Goal: Task Accomplishment & Management: Use online tool/utility

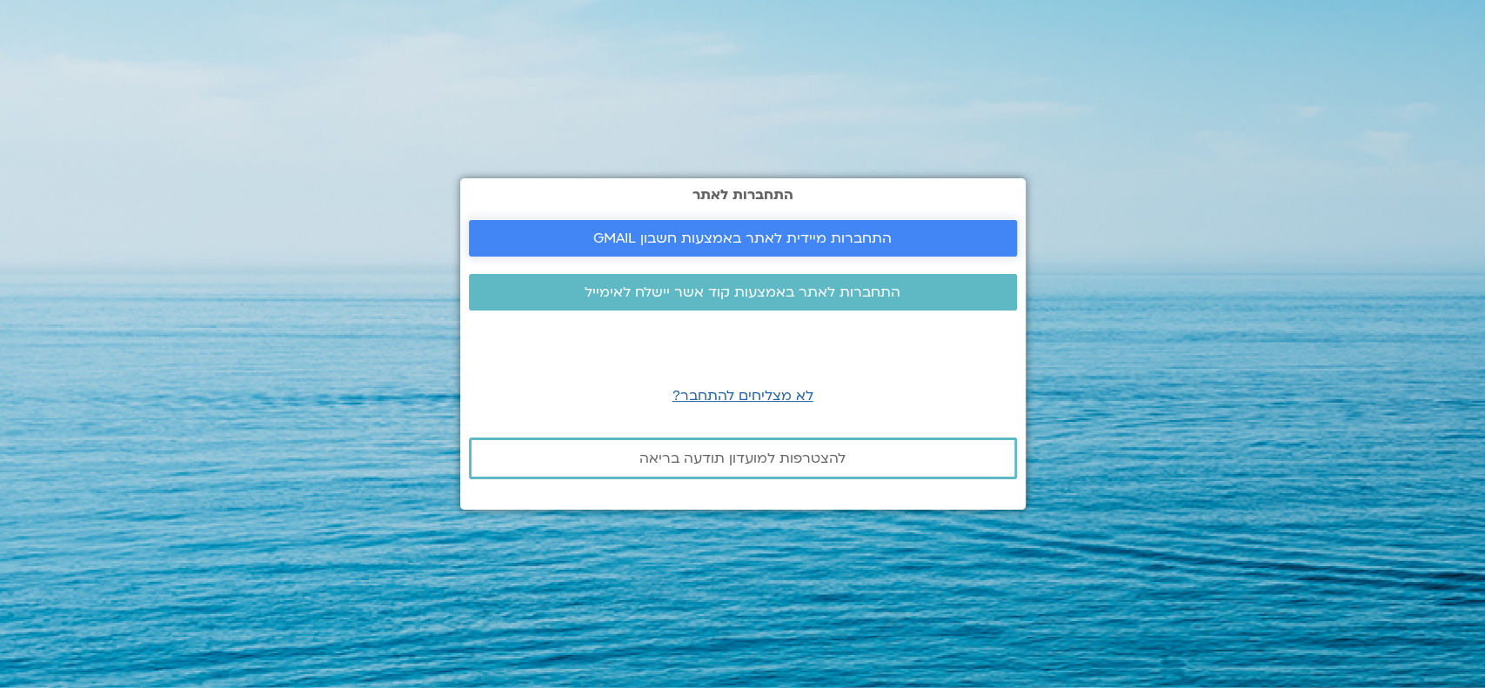
click at [618, 243] on span "התחברות מיידית לאתר באמצעות חשבון GMAIL" at bounding box center [742, 238] width 298 height 16
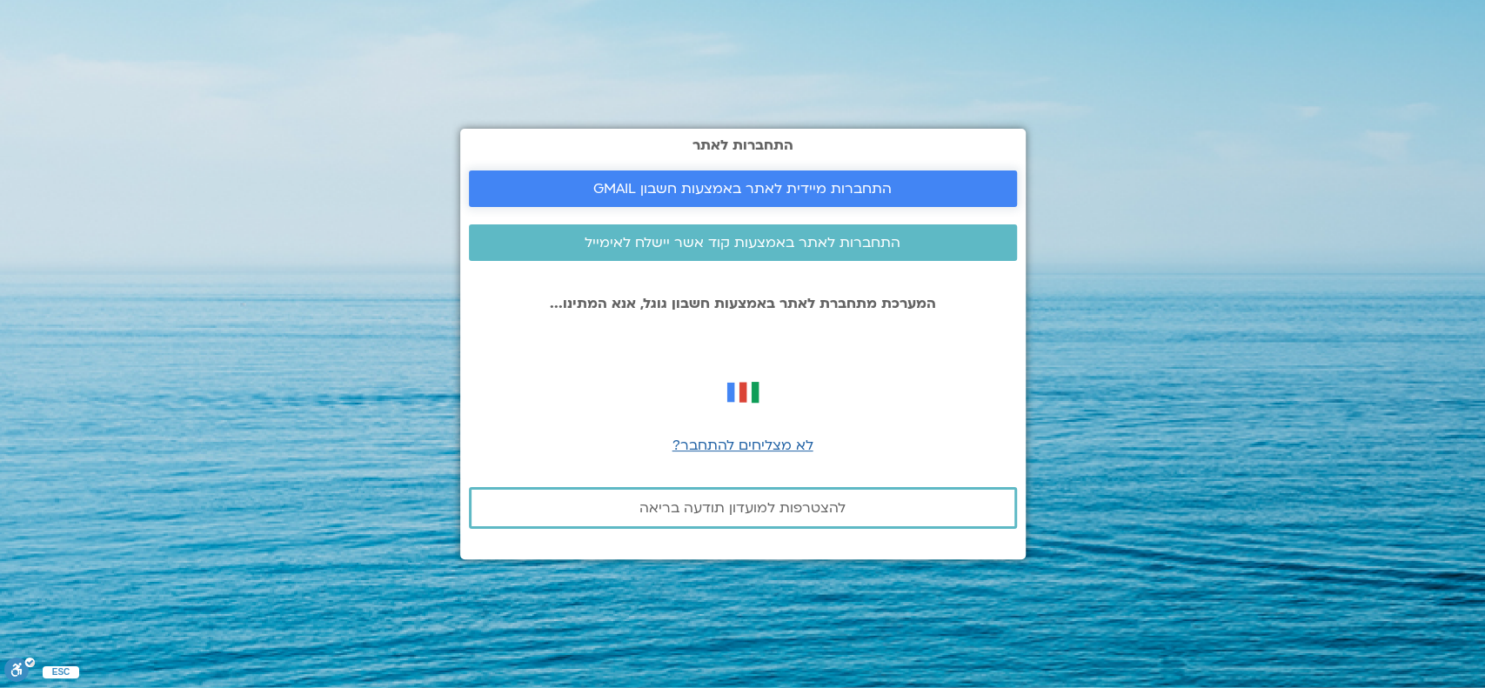
click at [731, 190] on span "התחברות מיידית לאתר באמצעות חשבון GMAIL" at bounding box center [742, 189] width 298 height 16
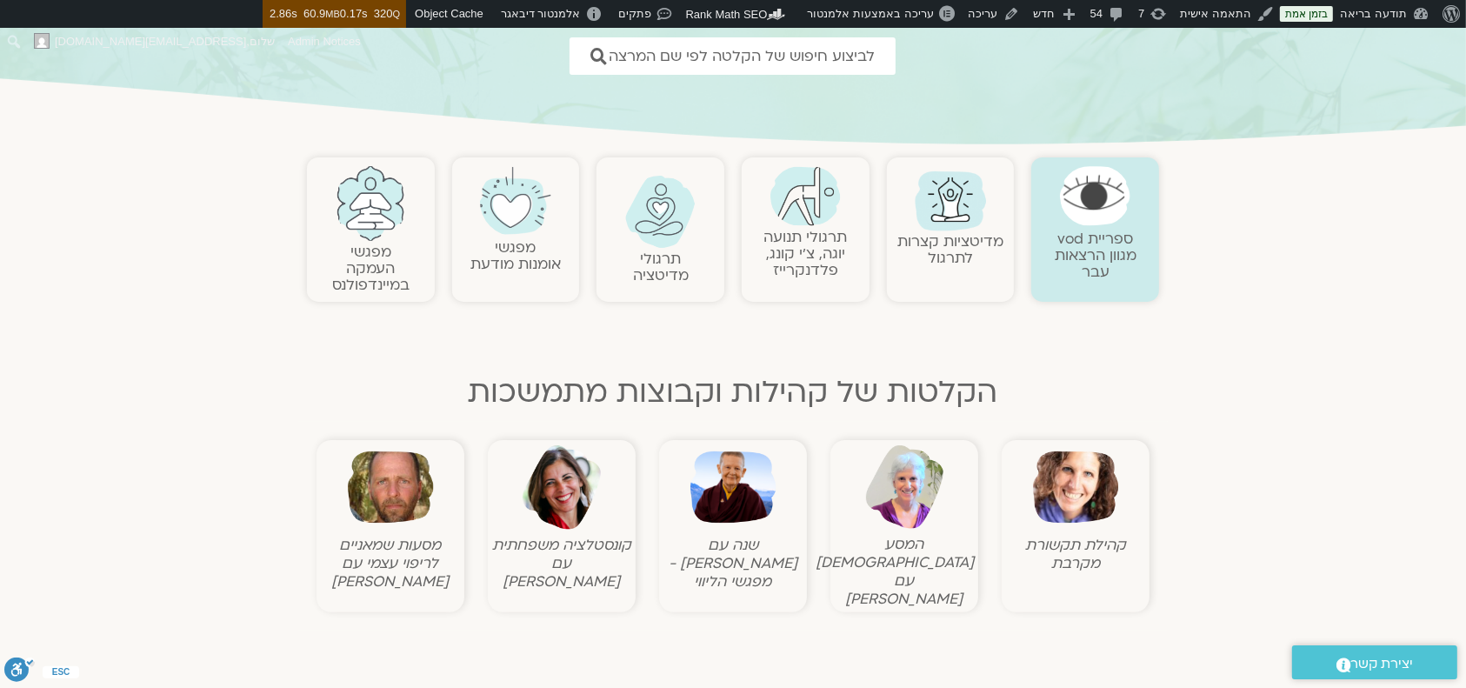
scroll to position [231, 0]
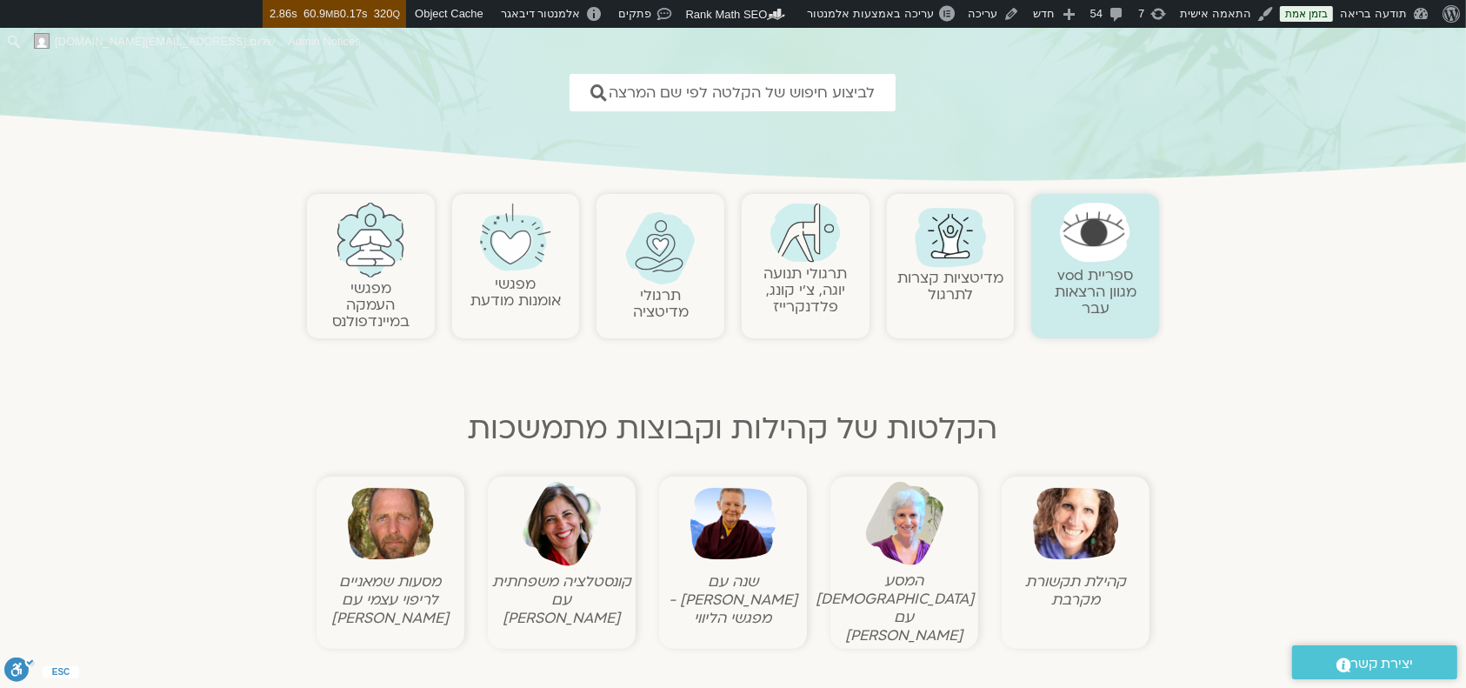
click at [786, 291] on link "תרגולי תנועה יוגה, צ׳י קונג, פלדנקרייז" at bounding box center [805, 290] width 83 height 53
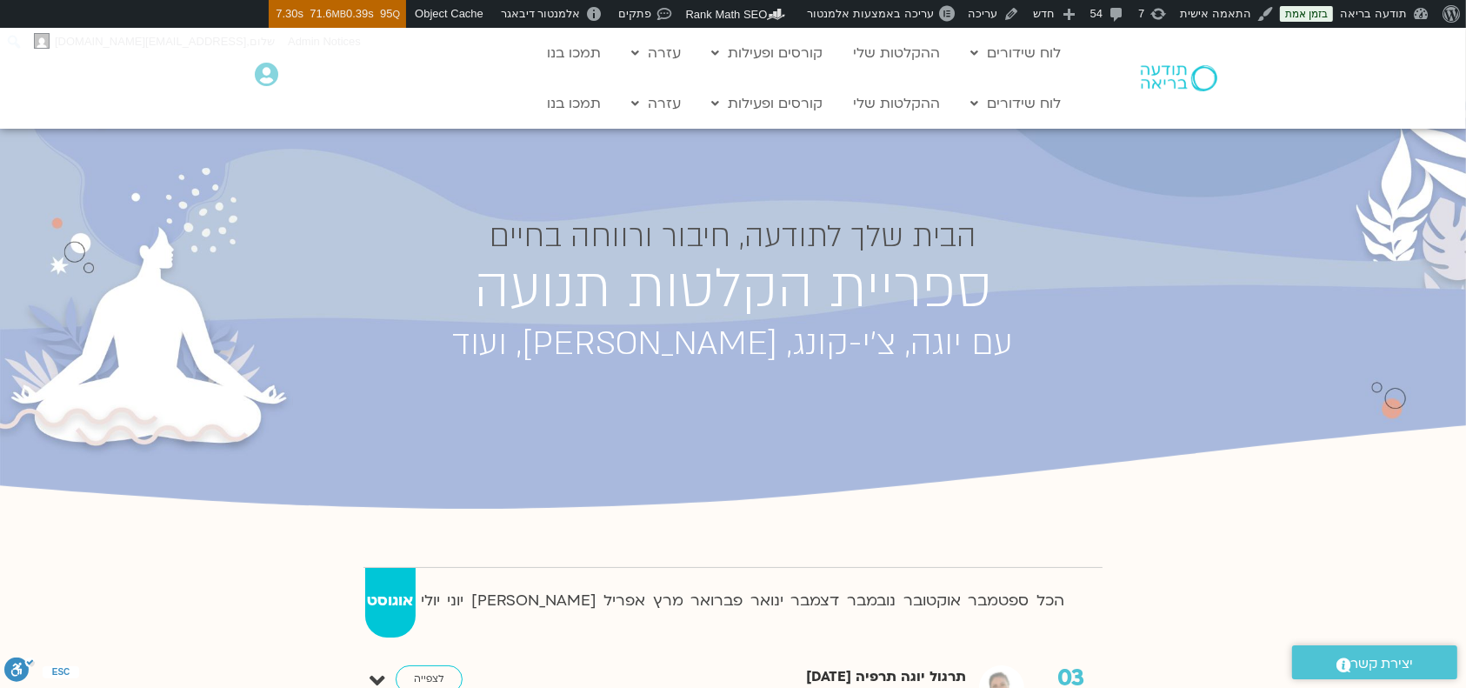
click at [443, 600] on strong "יולי" at bounding box center [430, 601] width 23 height 26
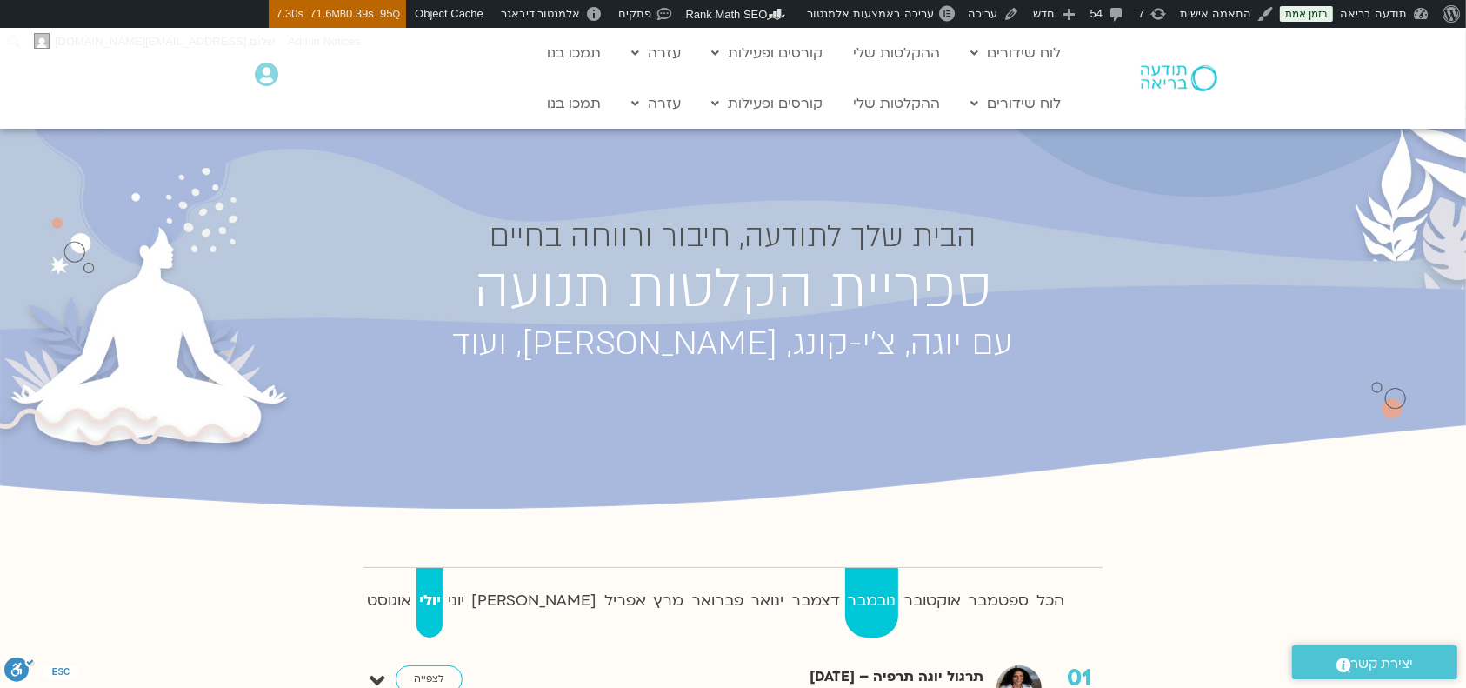
click at [845, 596] on strong "נובמבר" at bounding box center [871, 601] width 52 height 26
click at [927, 103] on link "ההקלטות שלי" at bounding box center [896, 103] width 104 height 33
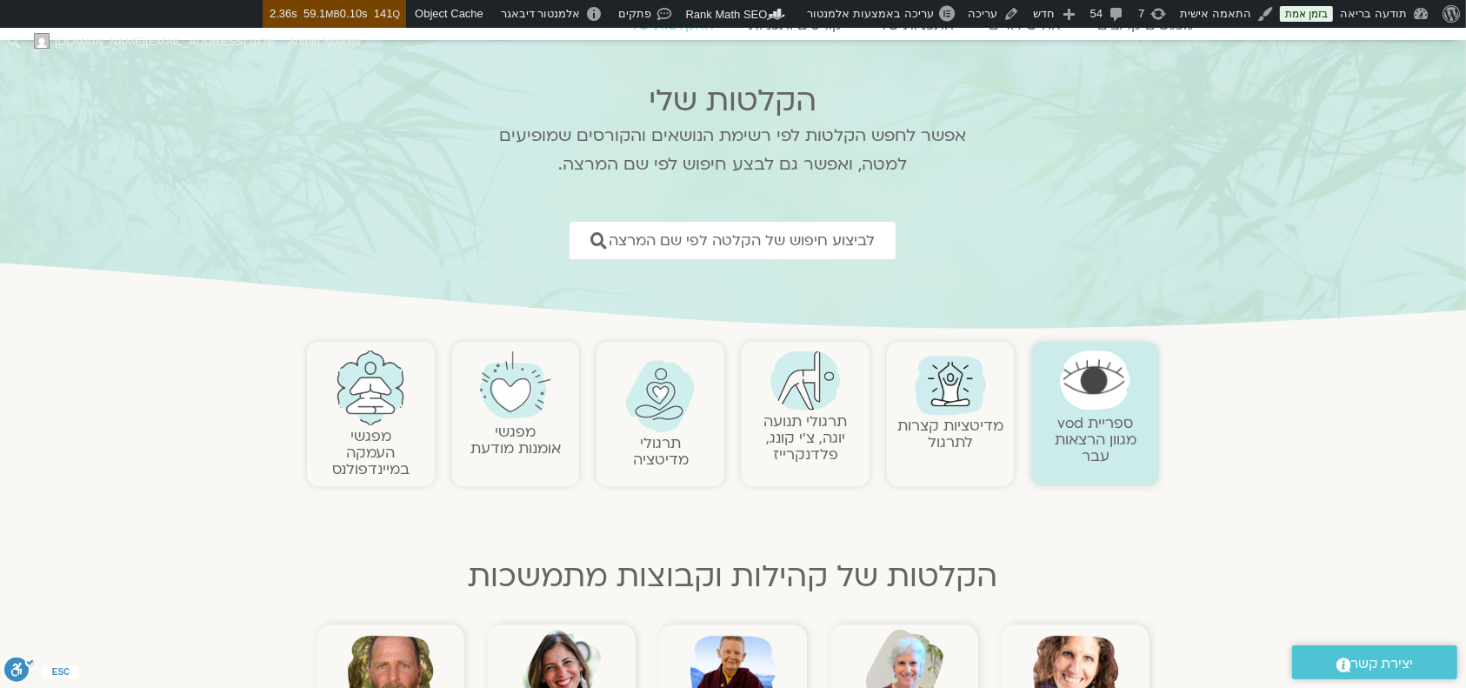
scroll to position [116, 0]
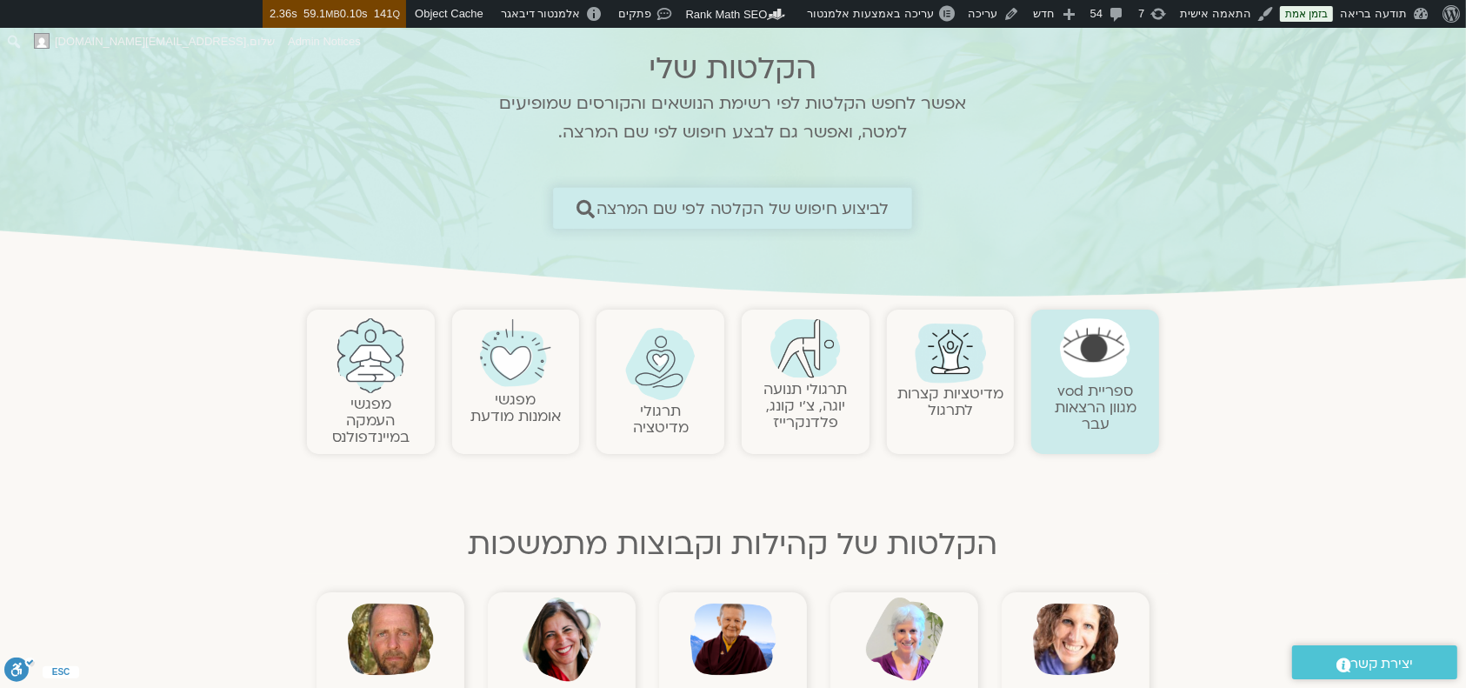
click at [821, 214] on span "לביצוע חיפוש של הקלטה לפי שם המרצה" at bounding box center [743, 208] width 293 height 18
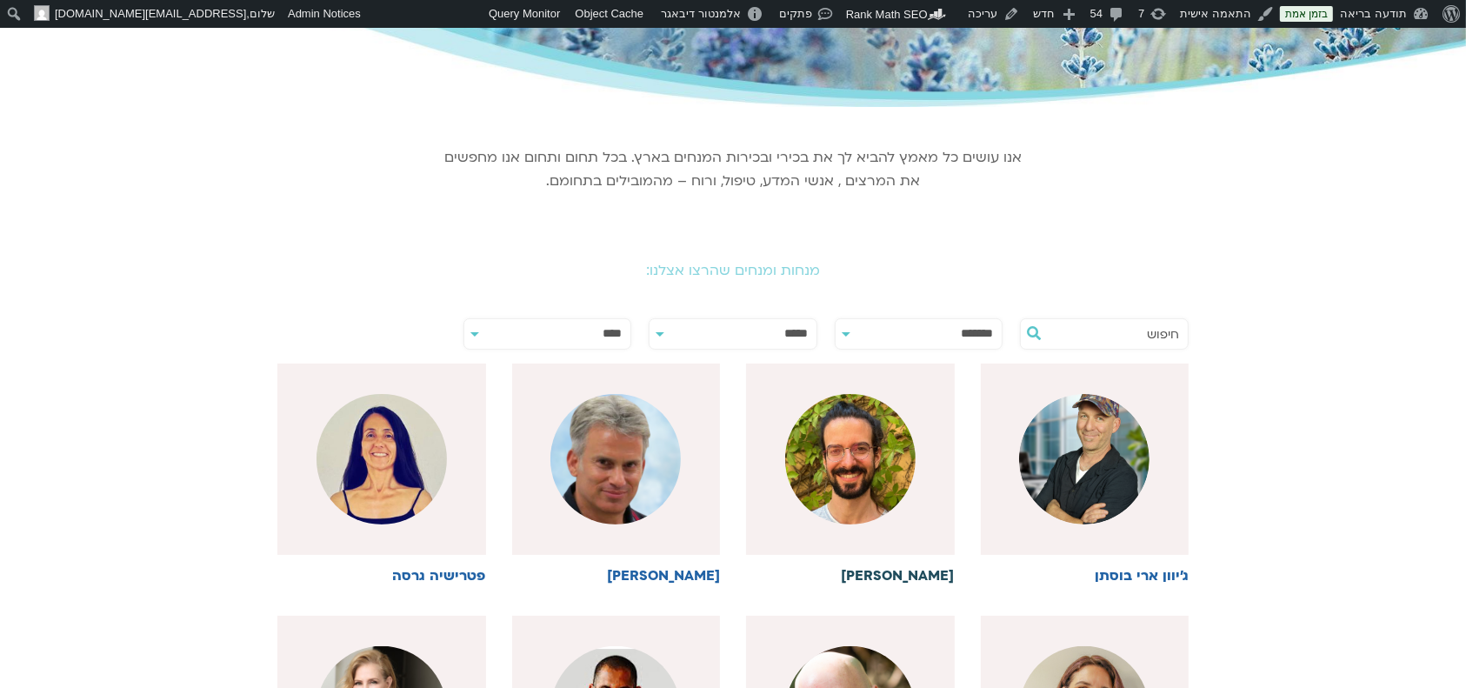
scroll to position [348, 0]
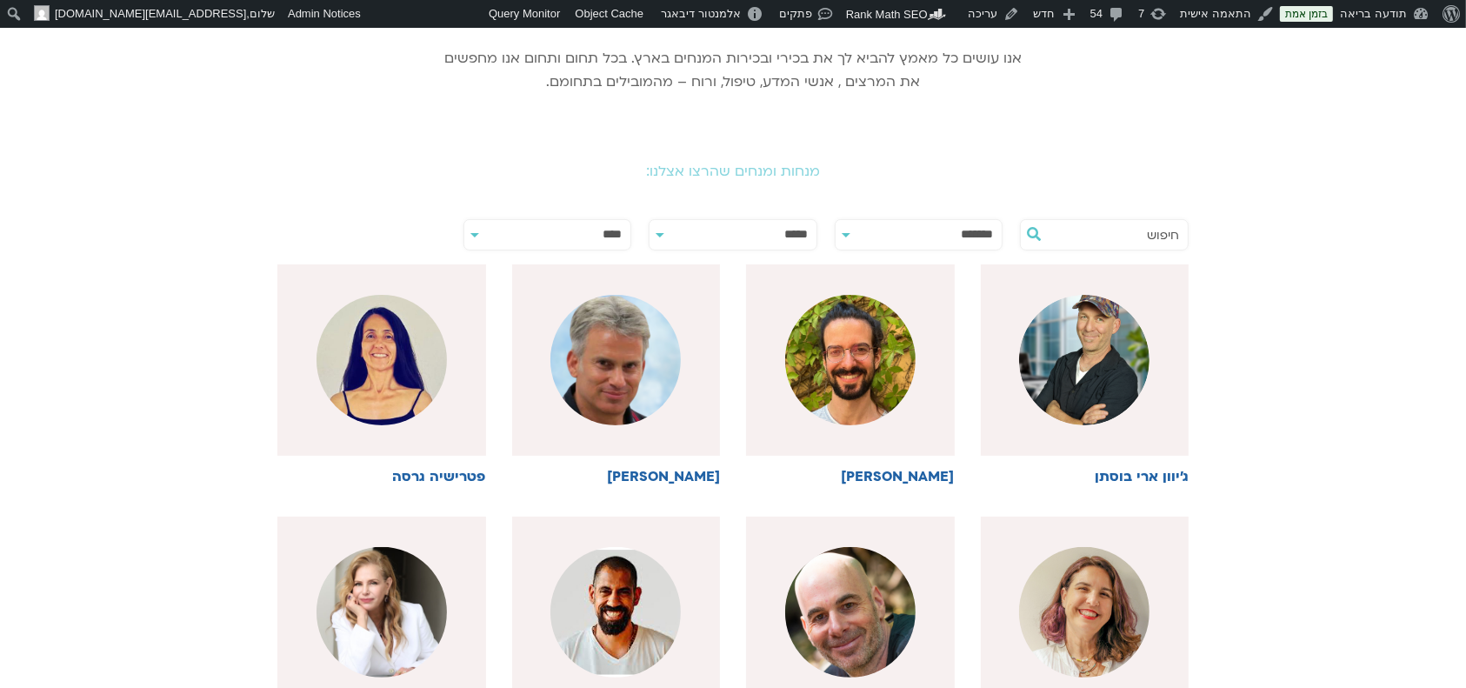
click at [914, 237] on select "**********" at bounding box center [919, 235] width 167 height 30
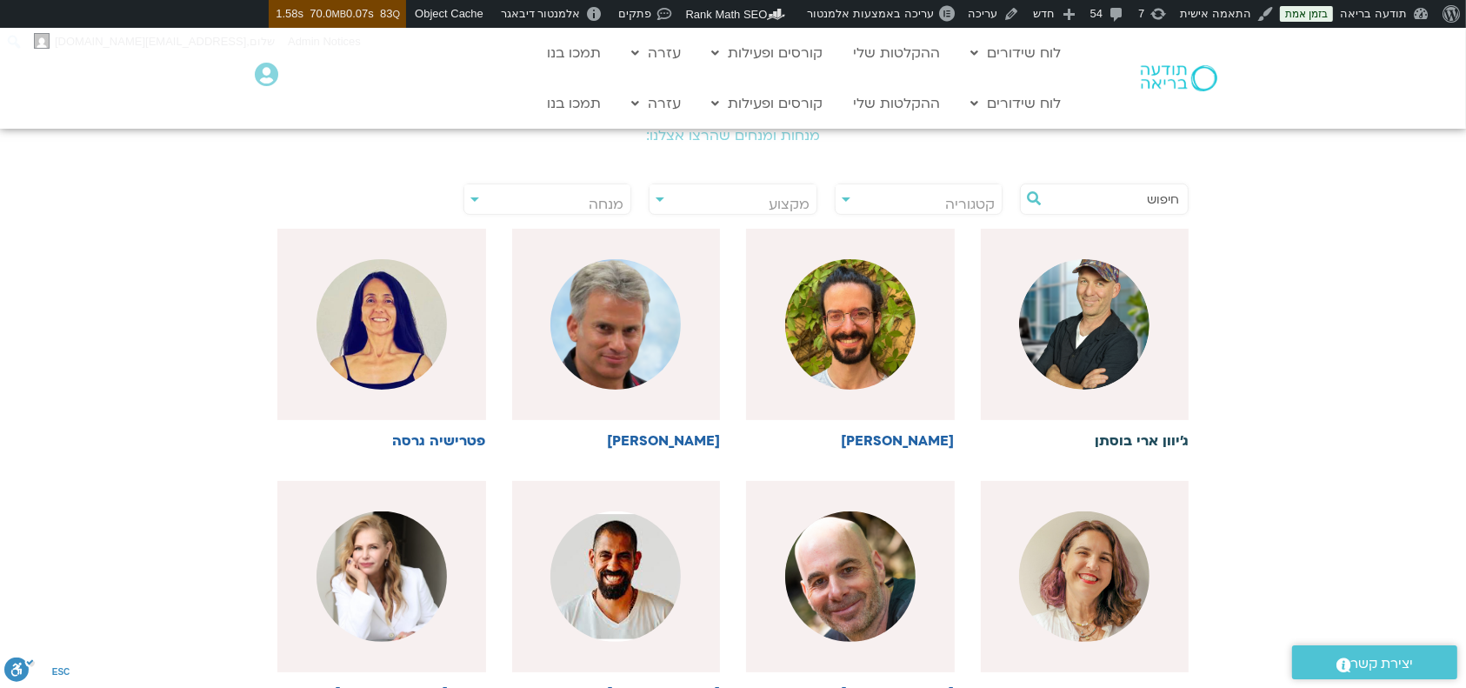
scroll to position [0, 0]
click at [974, 197] on body "אודות וורדפרס אודות וורדפרס Get Involved [DOMAIN_NAME] תיעוד Learn WordPress תמ…" at bounding box center [733, 644] width 1466 height 1928
click at [818, 202] on div "**********" at bounding box center [733, 199] width 186 height 40
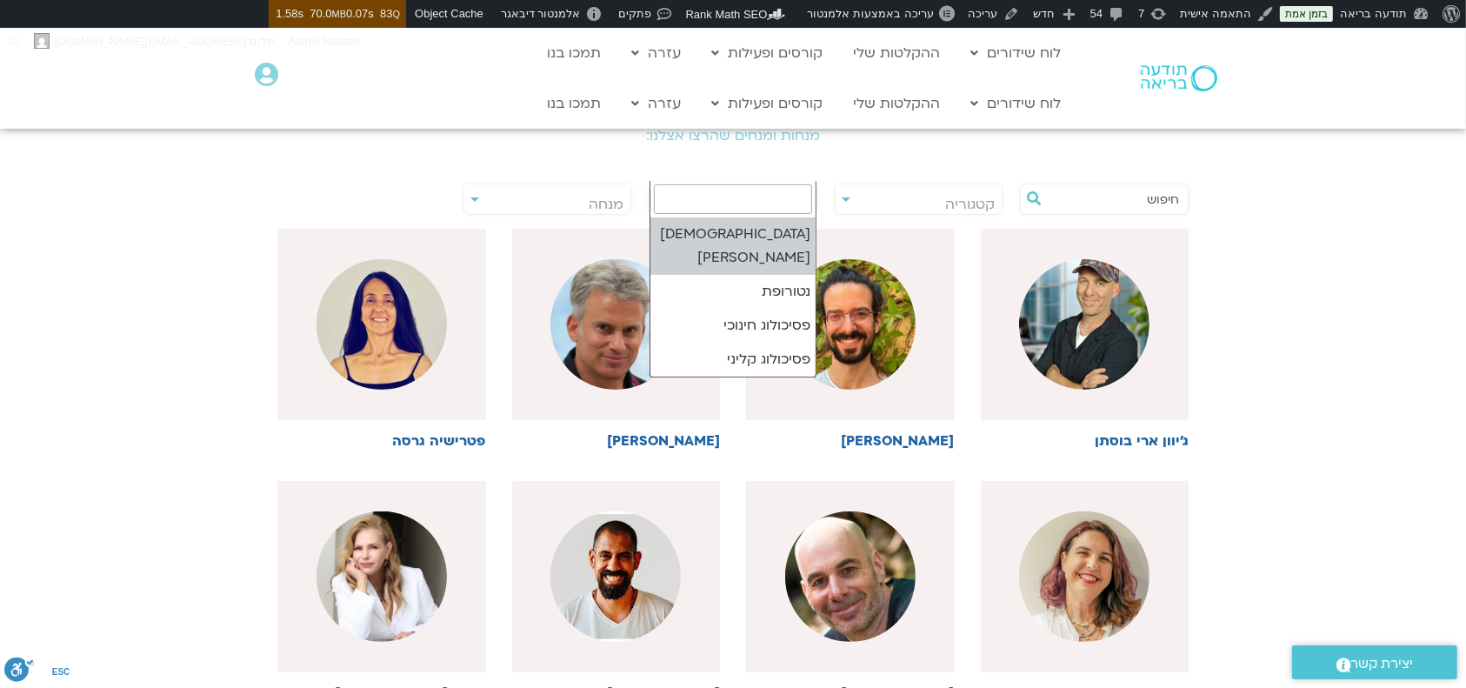
click at [793, 198] on body "אודות וורדפרס אודות וורדפרס Get Involved WordPress.org תיעוד Learn WordPress תמ…" at bounding box center [733, 644] width 1466 height 1928
click at [585, 198] on body "אודות וורדפרס אודות וורדפרס Get Involved WordPress.org תיעוד Learn WordPress תמ…" at bounding box center [733, 644] width 1466 height 1928
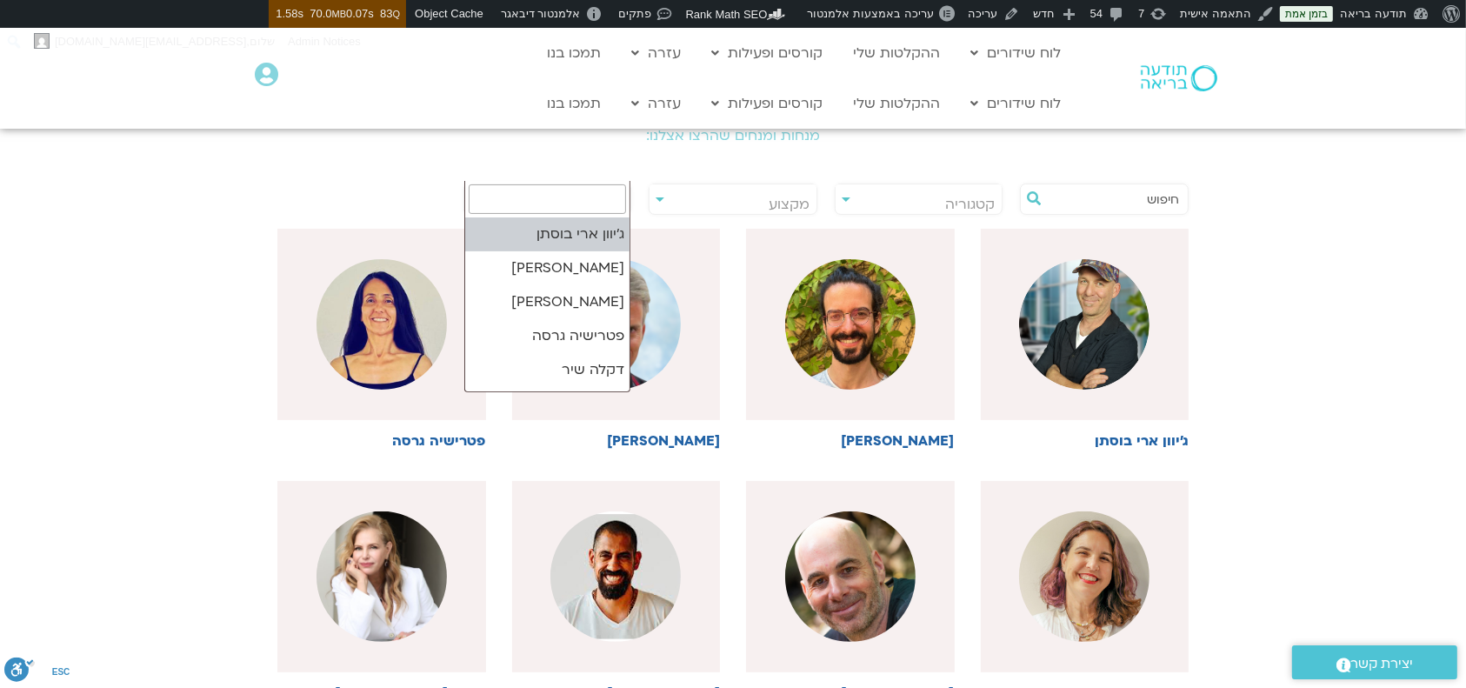
click at [1245, 198] on section "**********" at bounding box center [733, 491] width 1466 height 1038
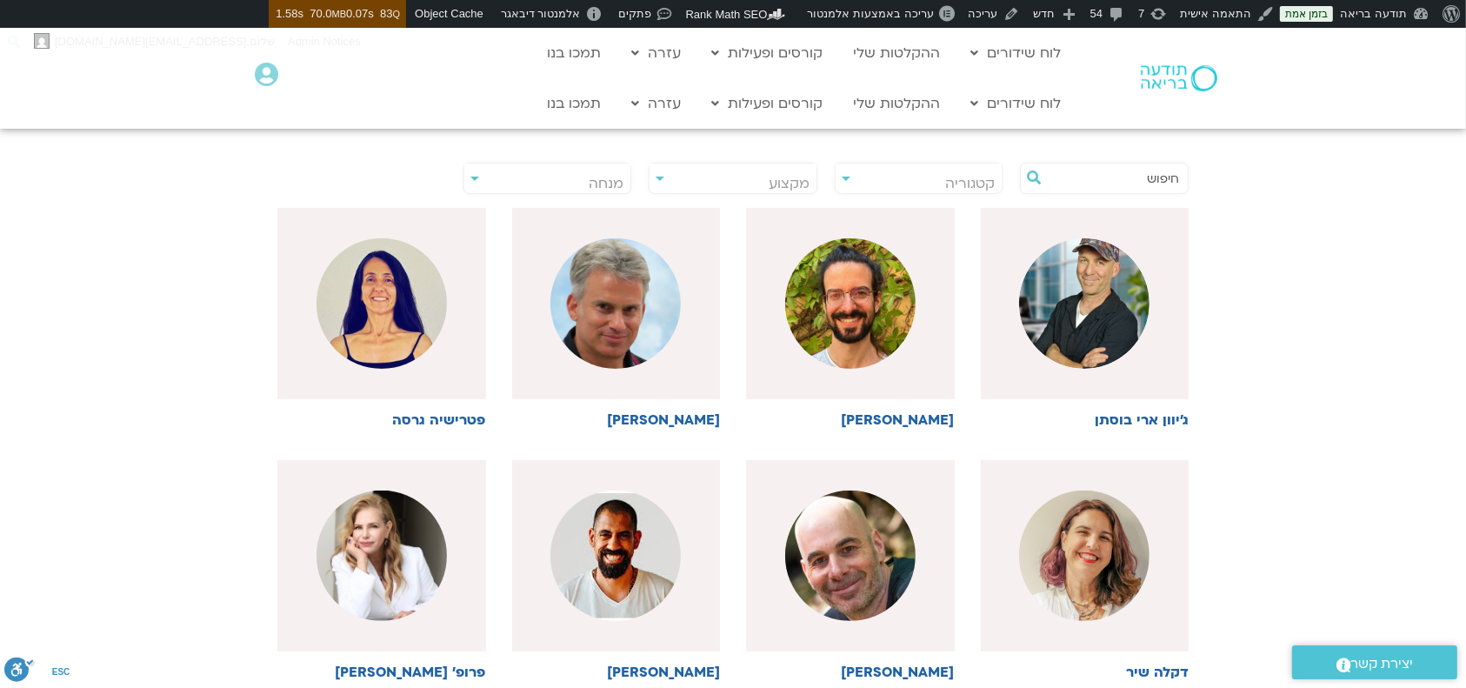
scroll to position [116, 0]
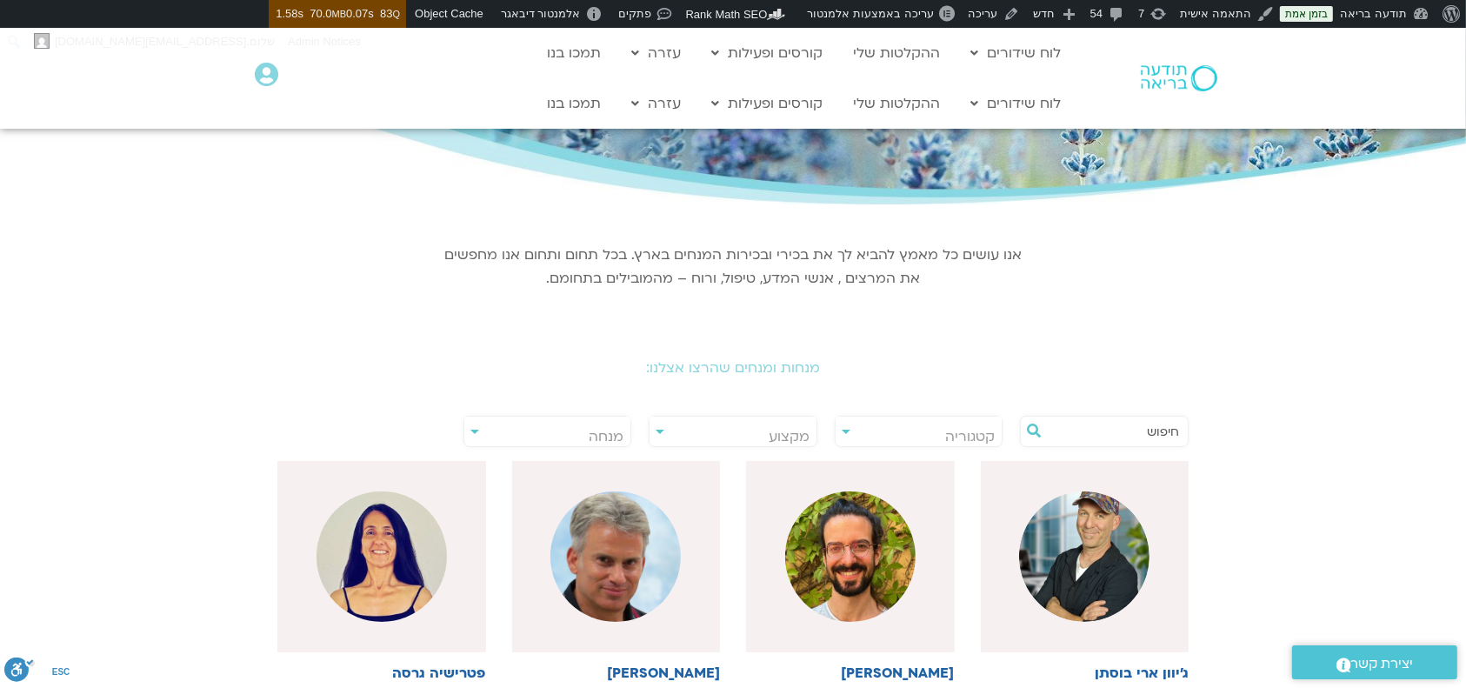
click at [1051, 430] on input "text" at bounding box center [1113, 432] width 132 height 30
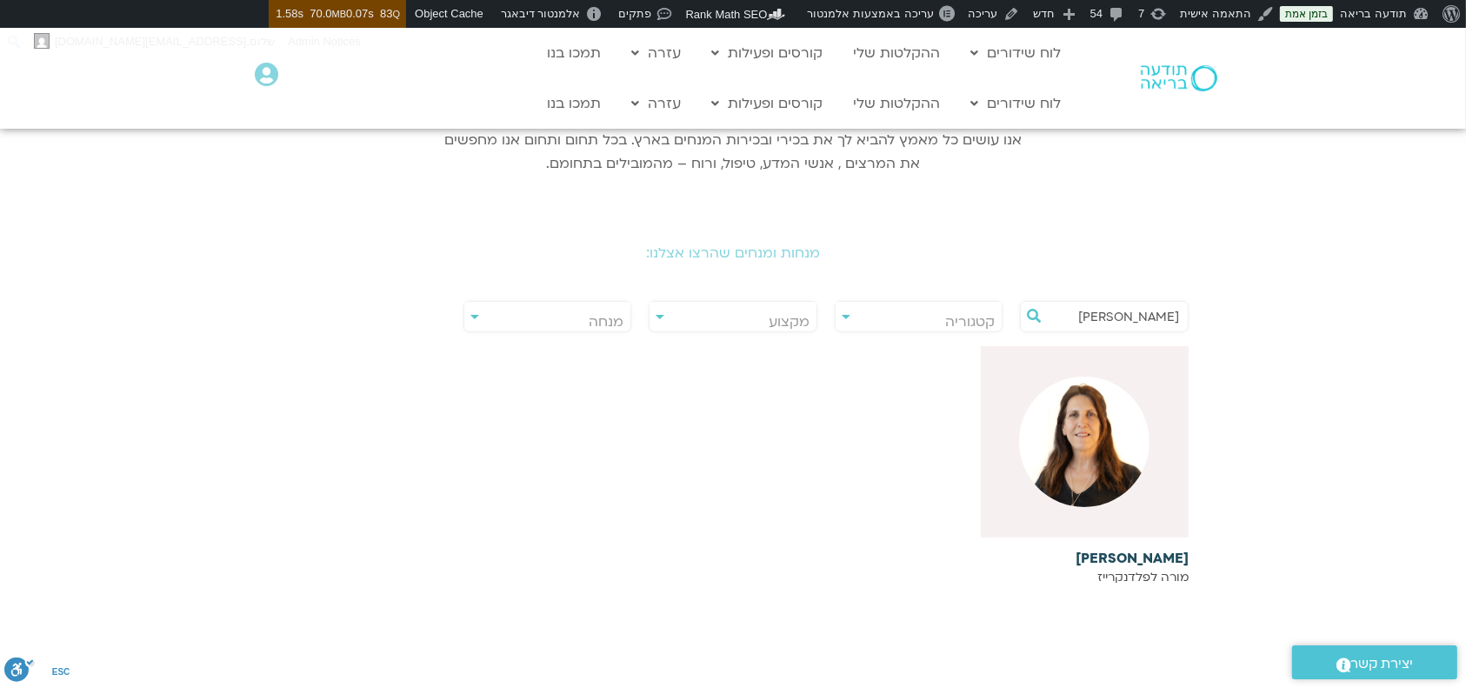
scroll to position [231, 0]
type input "[PERSON_NAME]"
click at [1116, 555] on h6 "[PERSON_NAME]" at bounding box center [1085, 558] width 209 height 16
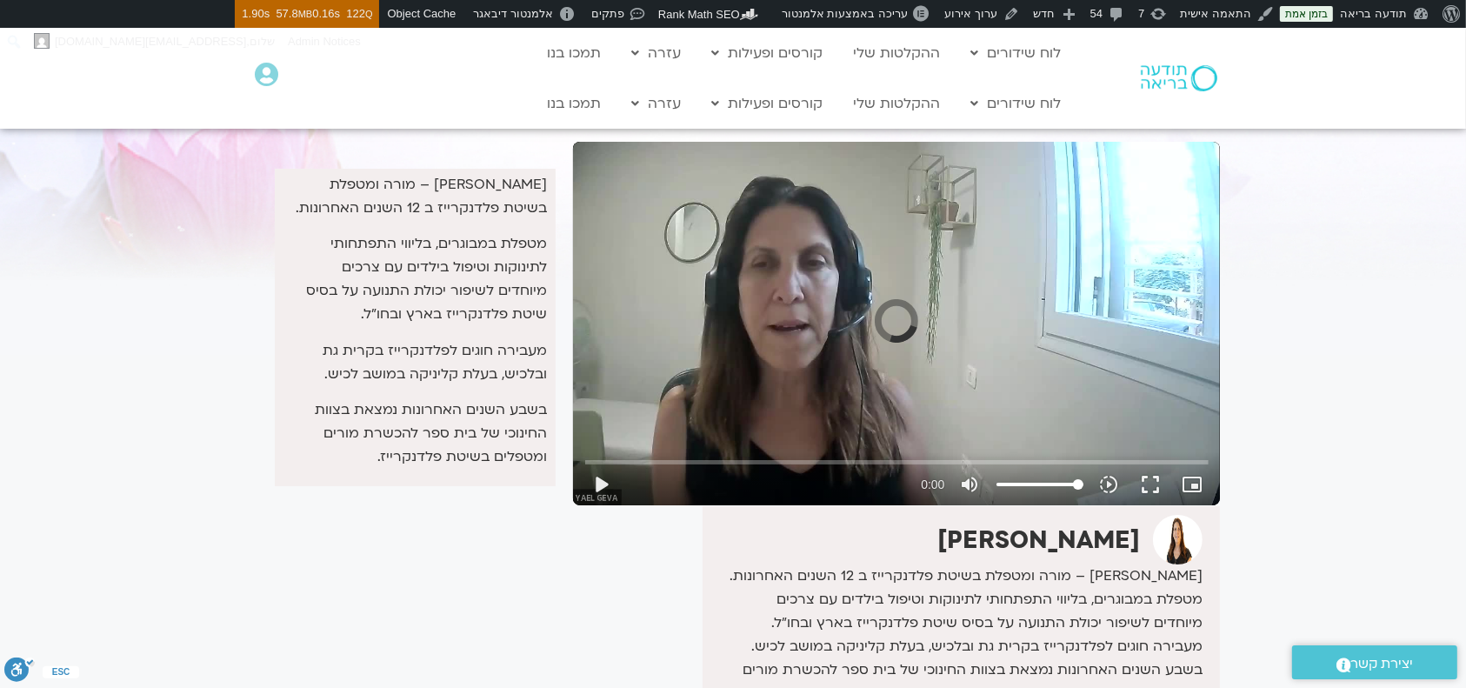
scroll to position [231, 0]
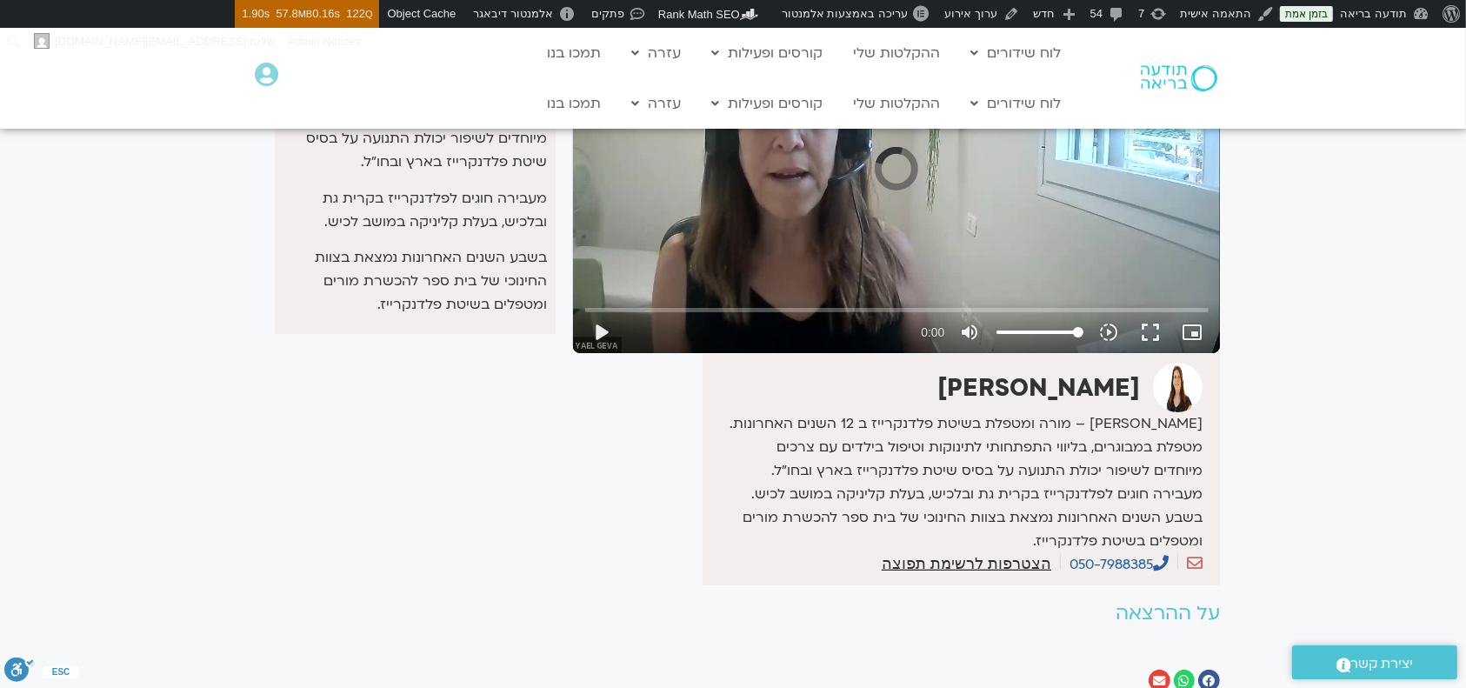
click at [1103, 389] on strong "[PERSON_NAME]" at bounding box center [1039, 387] width 203 height 33
click at [1176, 406] on img at bounding box center [1178, 388] width 50 height 50
click at [1189, 395] on img at bounding box center [1178, 388] width 50 height 50
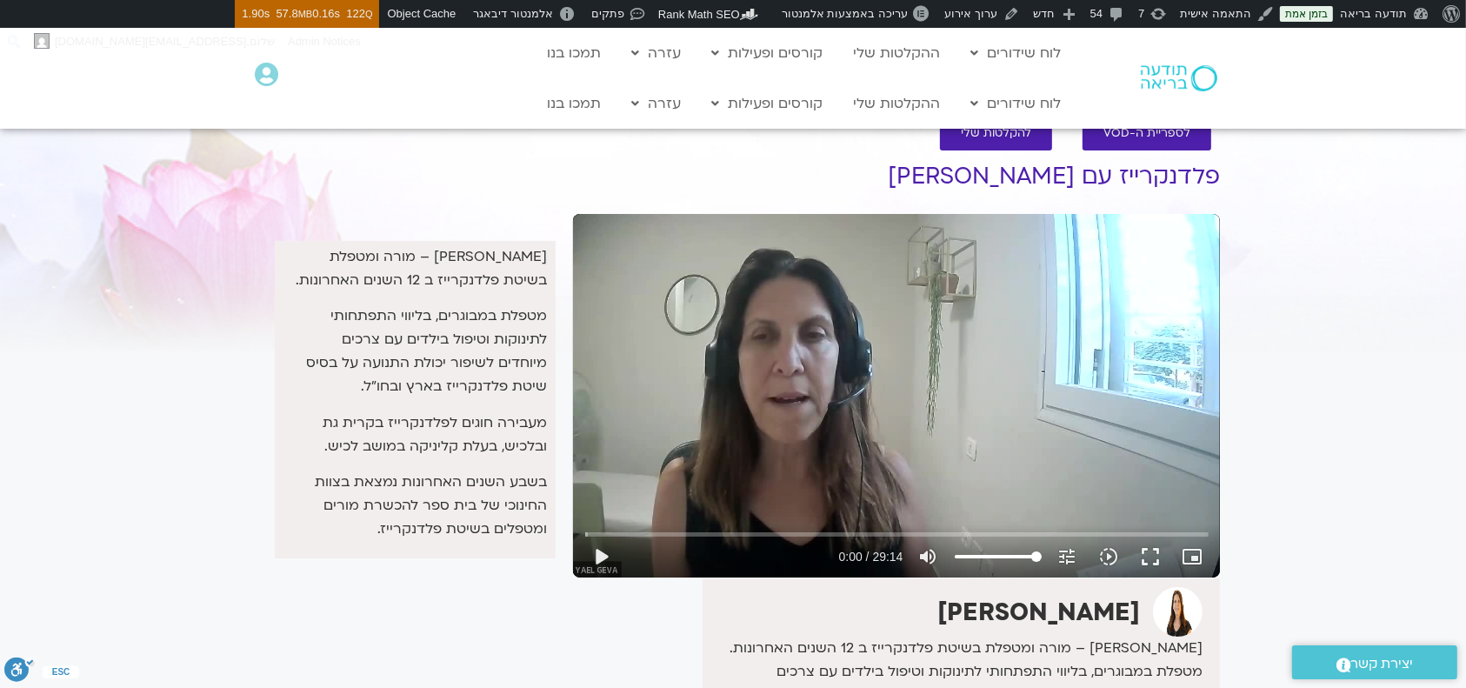
scroll to position [0, 0]
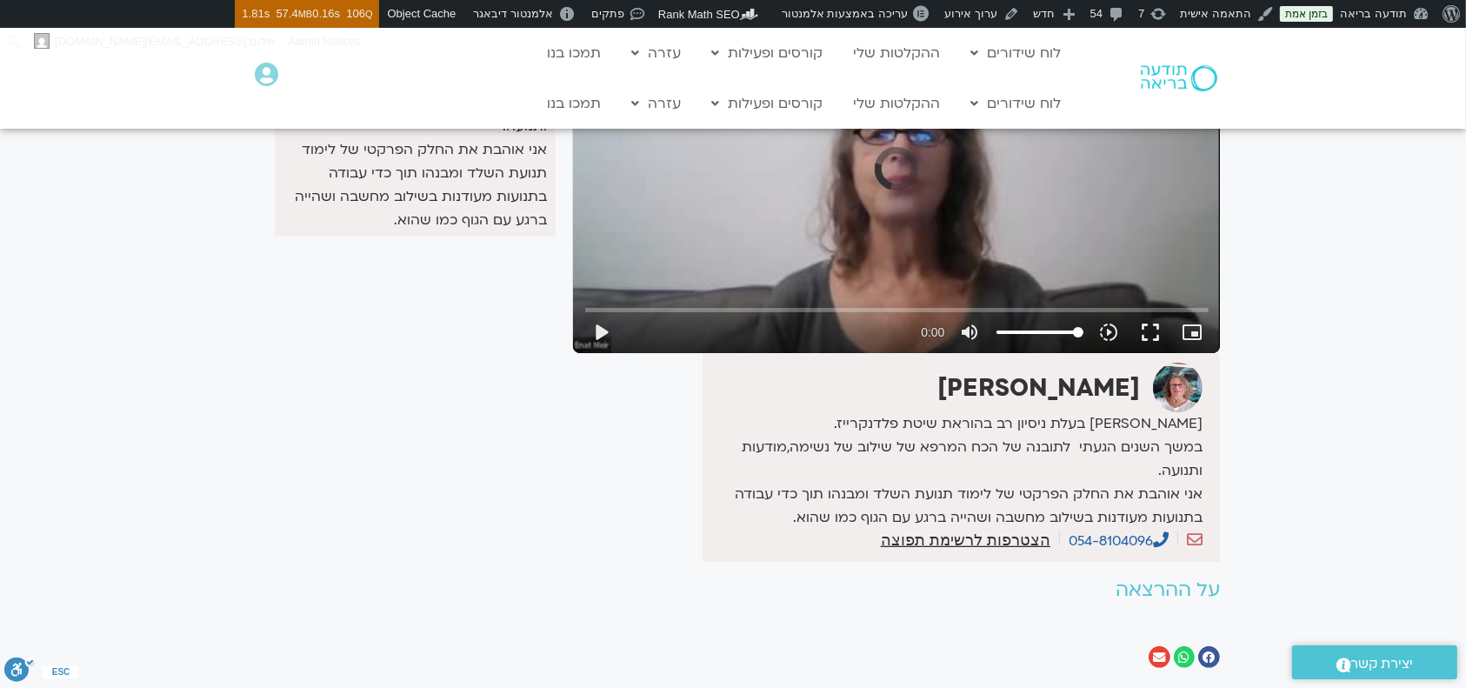
click at [1180, 390] on img at bounding box center [1178, 388] width 50 height 50
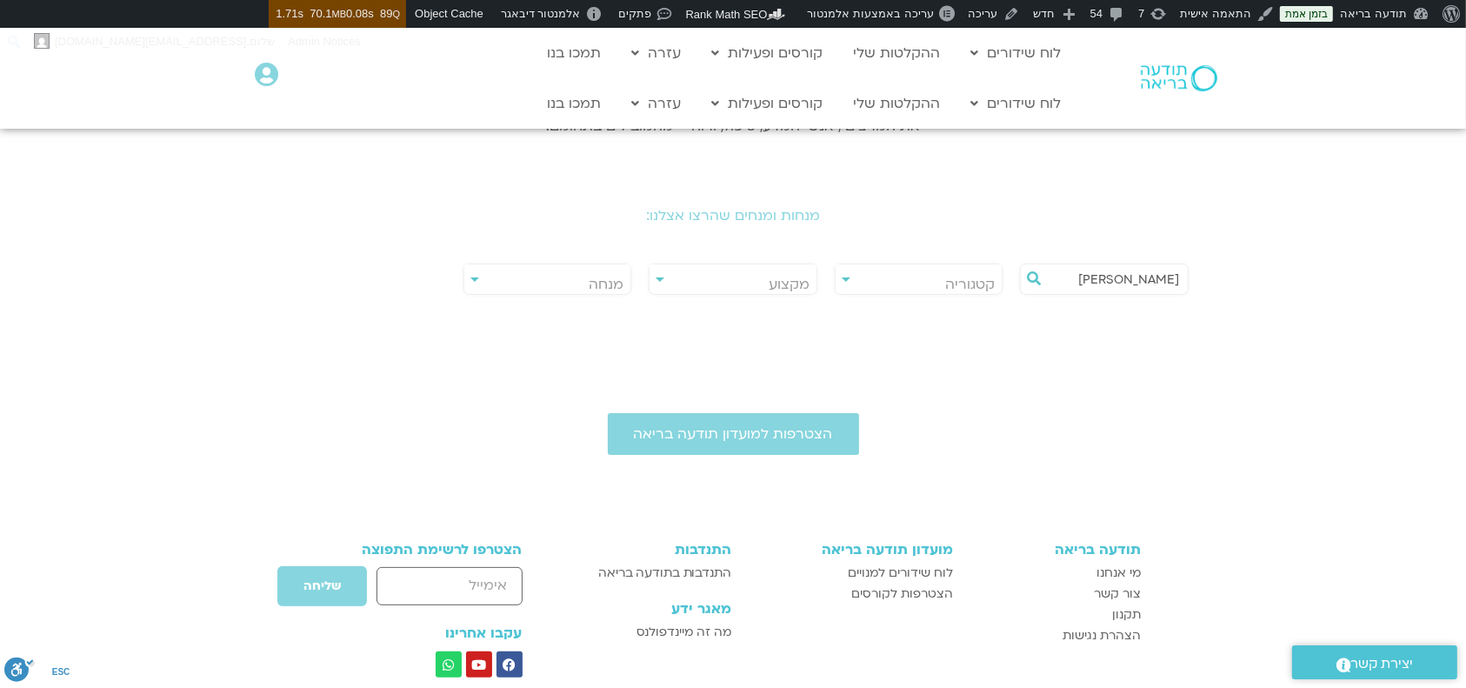
click at [1138, 274] on input "יעל גבעעי" at bounding box center [1113, 279] width 132 height 30
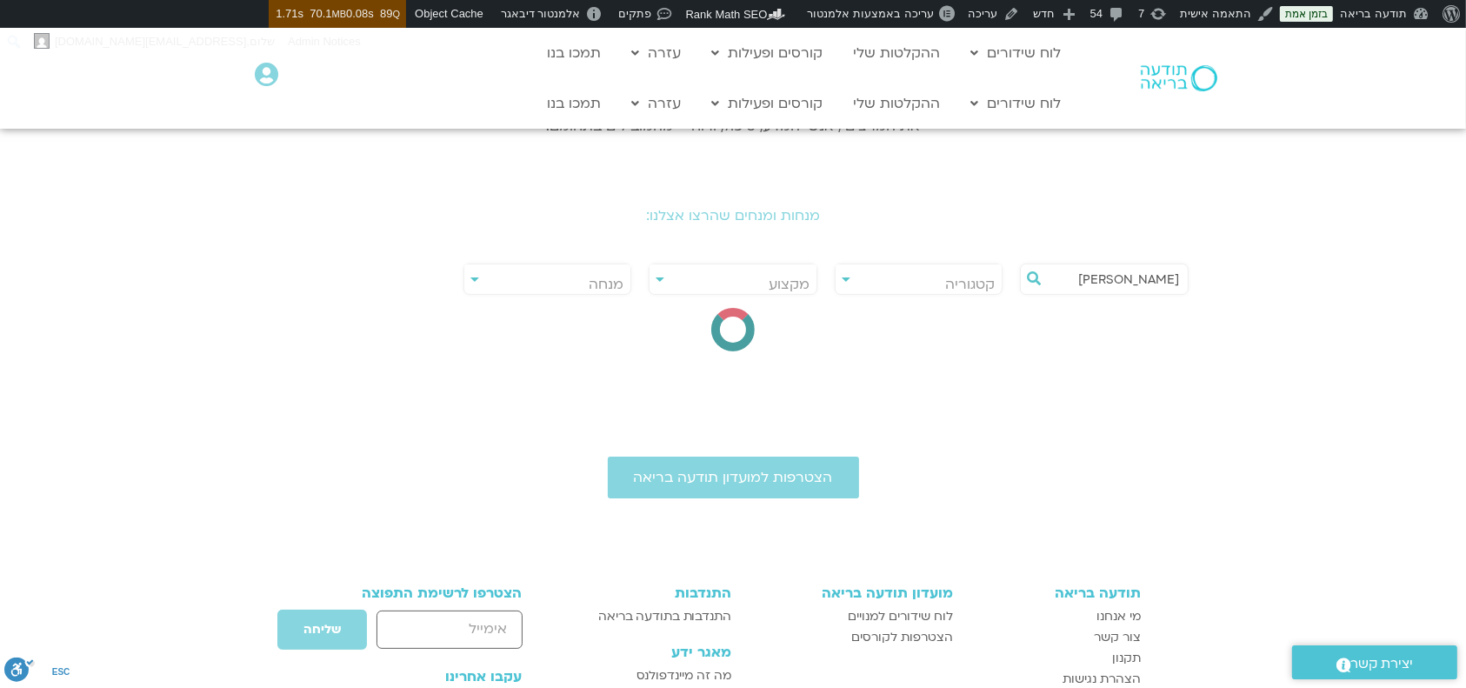
type input "[PERSON_NAME]"
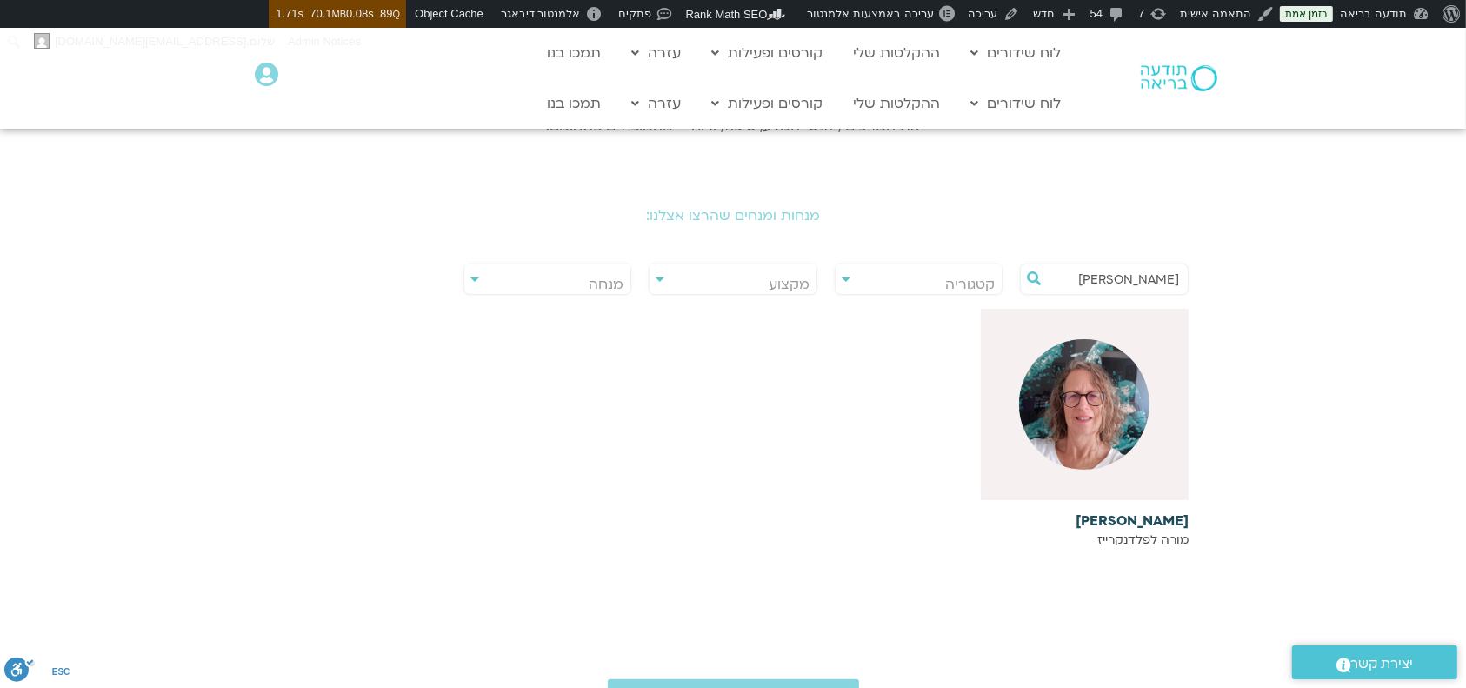
click at [1135, 533] on p "מורה לפלדנקרייז" at bounding box center [1085, 540] width 209 height 14
click at [1178, 513] on h6 "[PERSON_NAME]" at bounding box center [1085, 521] width 209 height 16
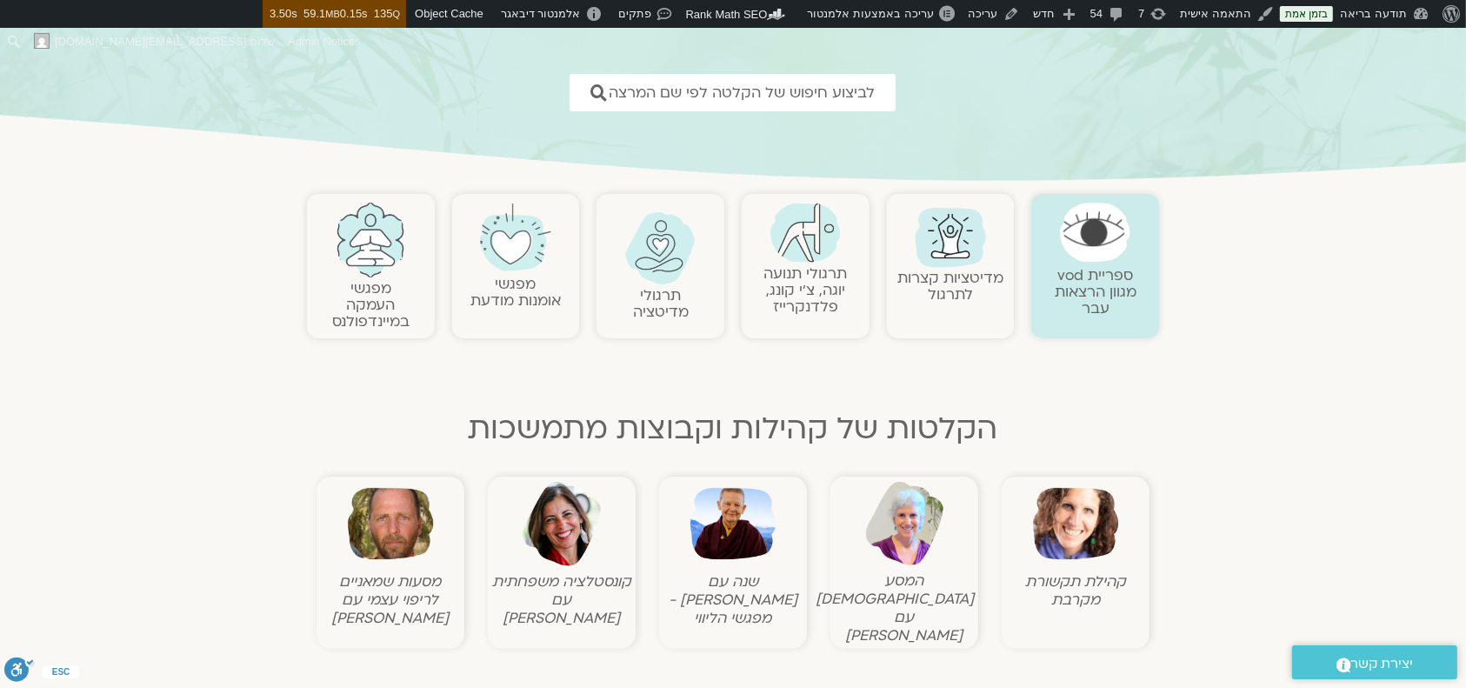
click at [807, 268] on link "תרגולי תנועה יוגה, צ׳י קונג, פלדנקרייז" at bounding box center [805, 290] width 83 height 53
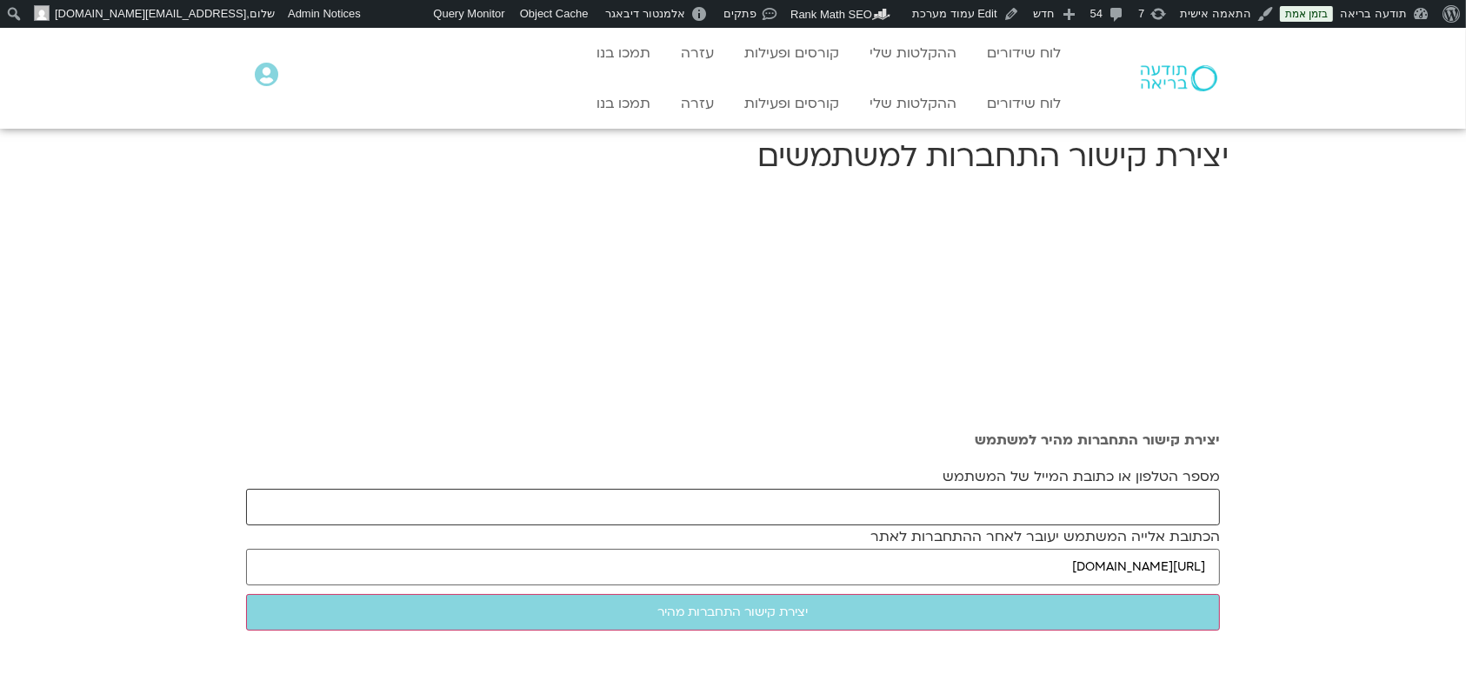
click at [1127, 491] on input "מספר הטלפון או כתובת המייל של המשתמש" at bounding box center [733, 507] width 974 height 37
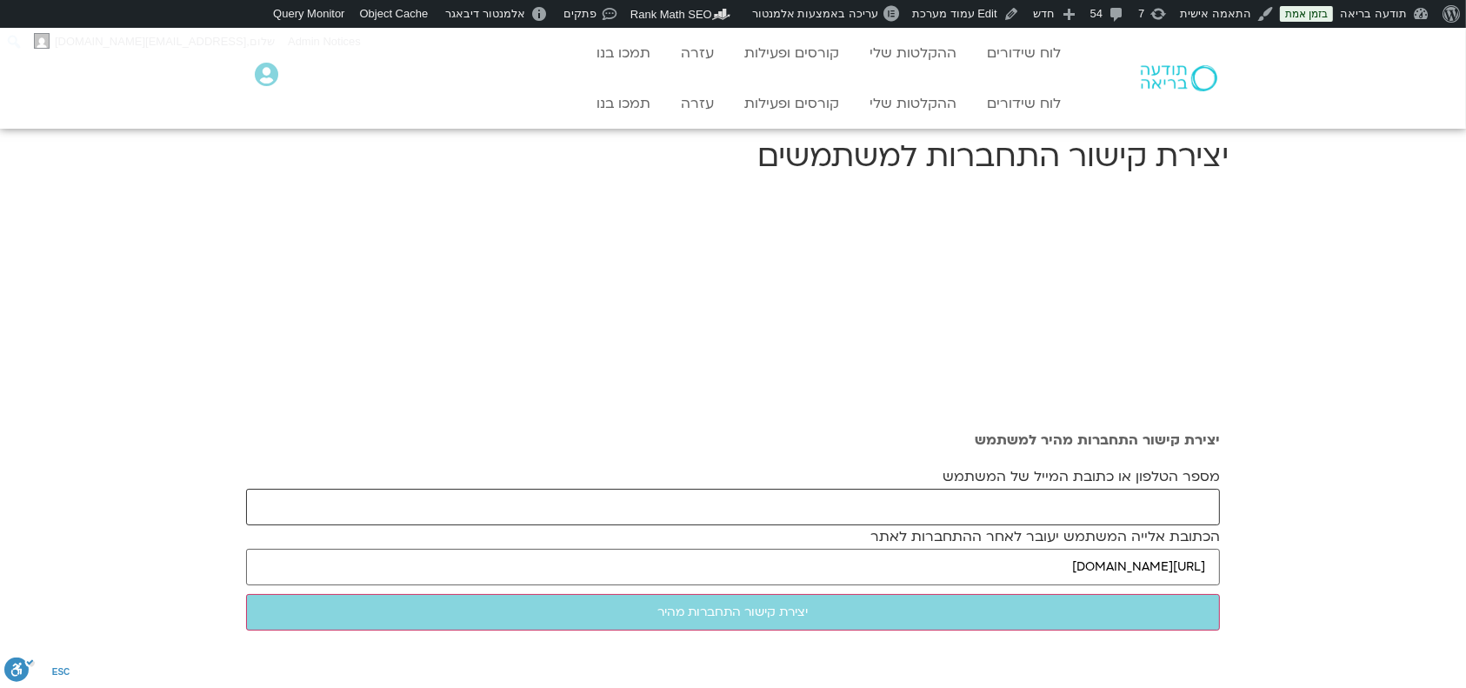
paste input "[EMAIL_ADDRESS][DOMAIN_NAME]"
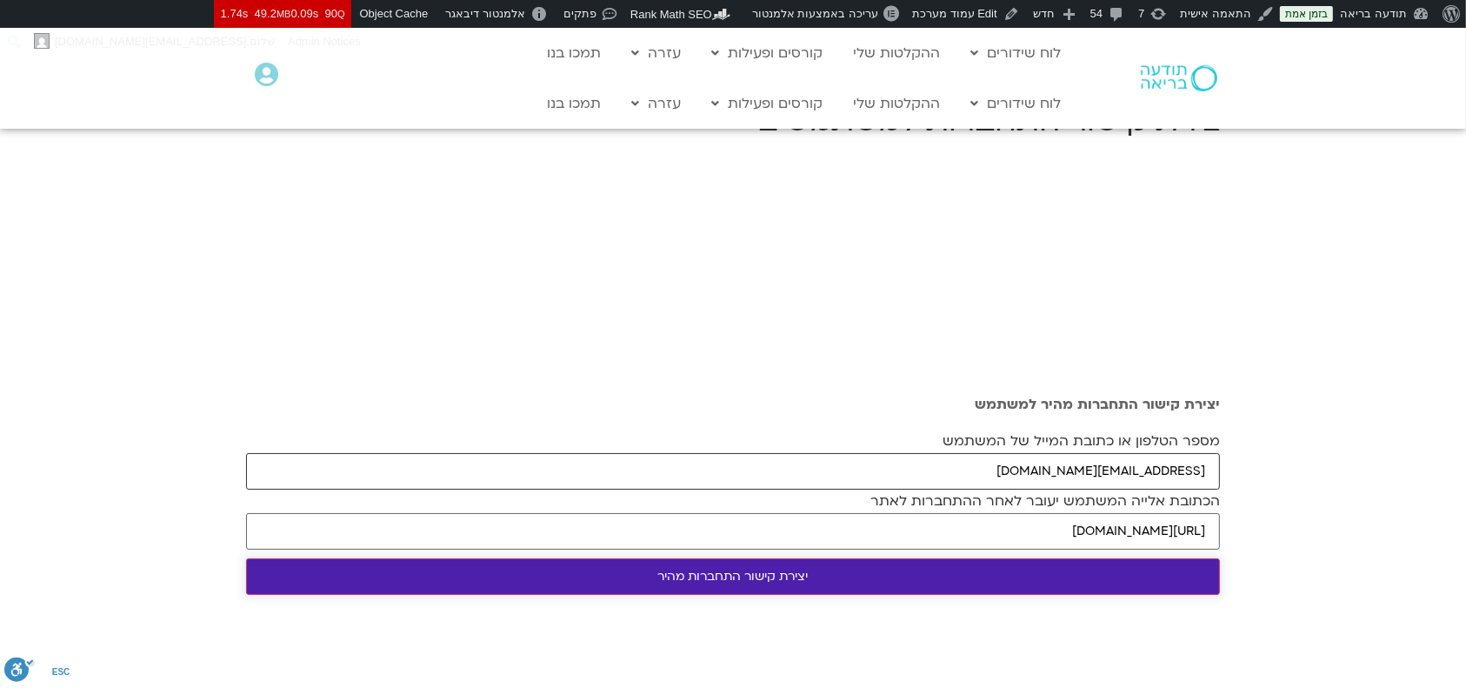
type input "benariezipi@gmail.com"
click at [1126, 575] on input "יצירת קישור התחברות מהיר" at bounding box center [733, 576] width 974 height 37
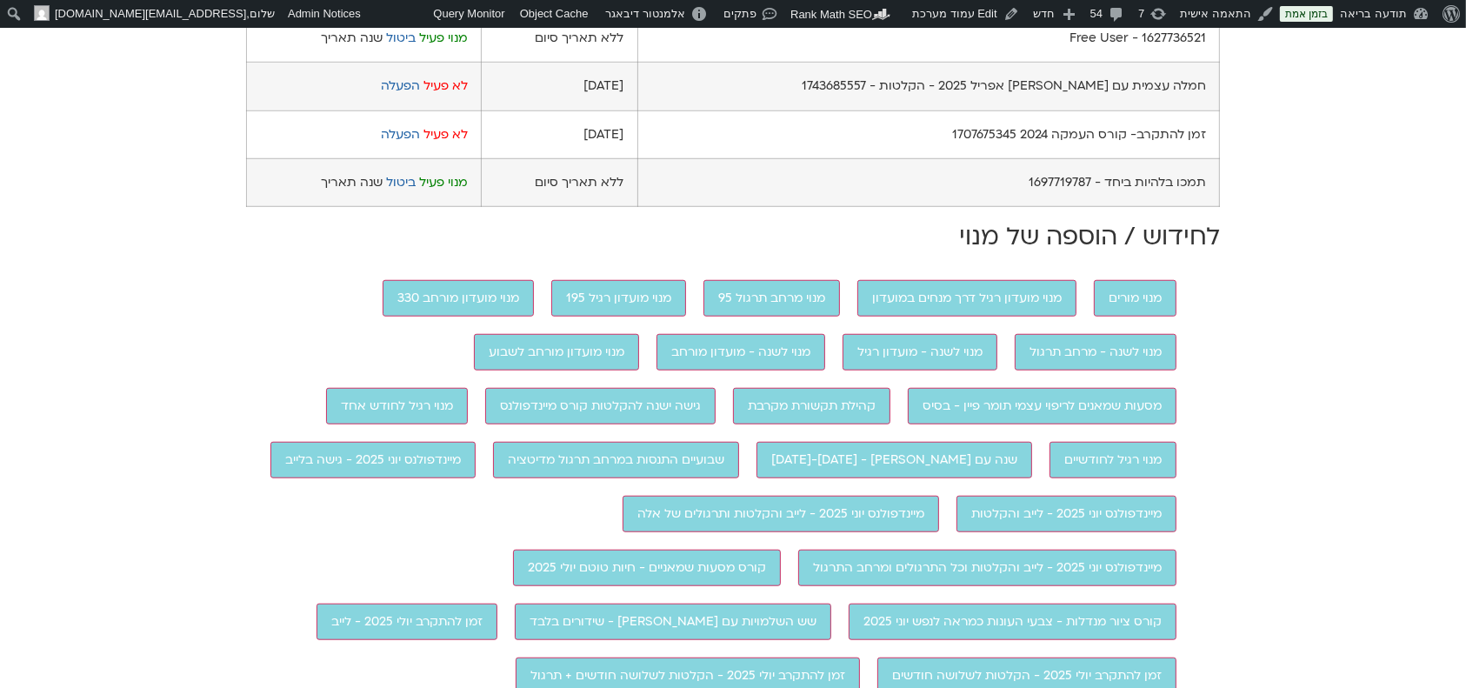
scroll to position [1275, 0]
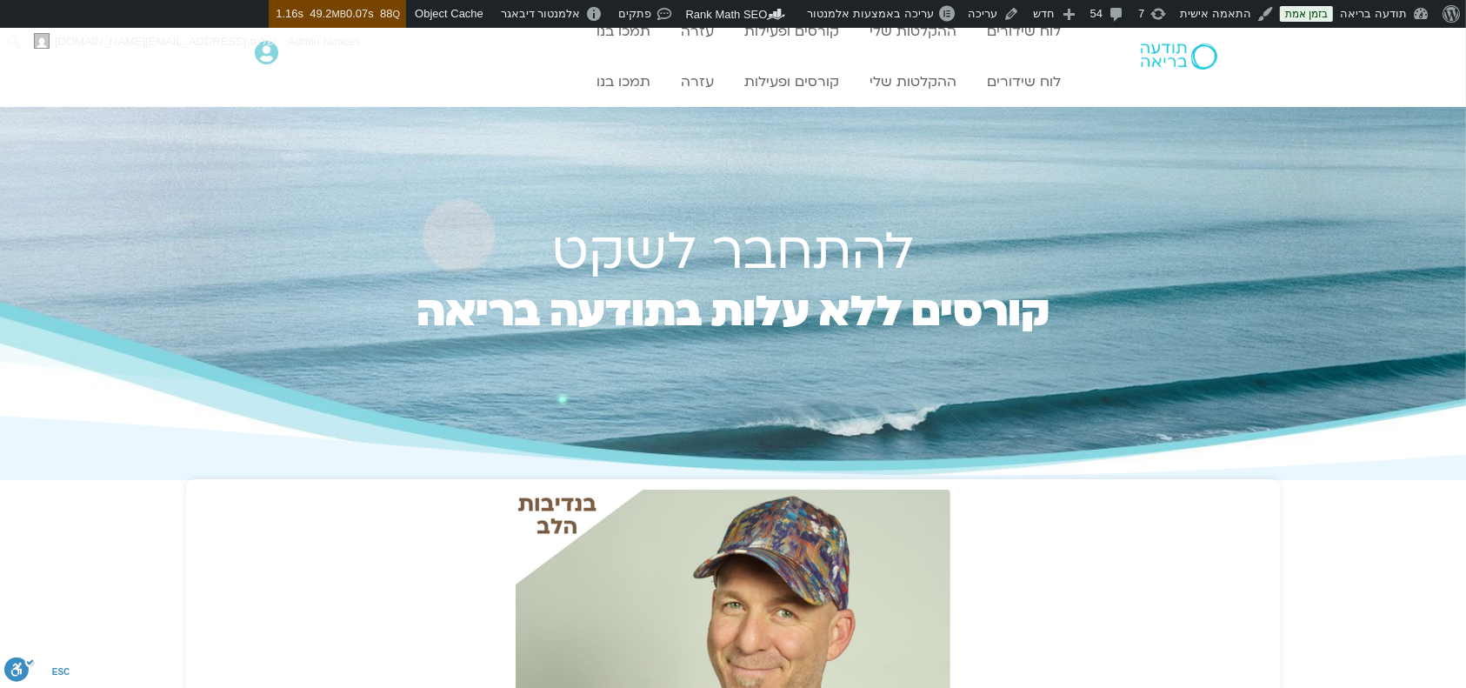
scroll to position [464, 0]
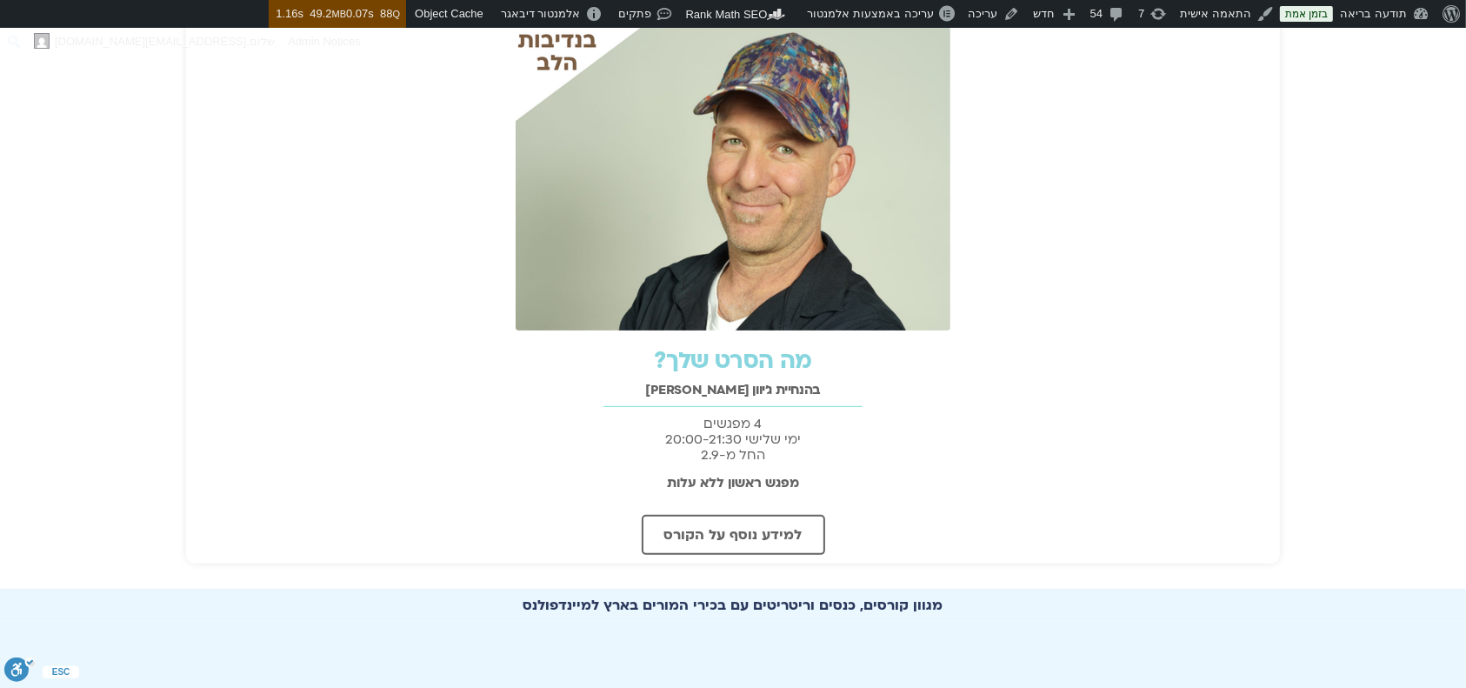
click at [771, 330] on div "מה הסרט שלך?" at bounding box center [733, 356] width 1077 height 52
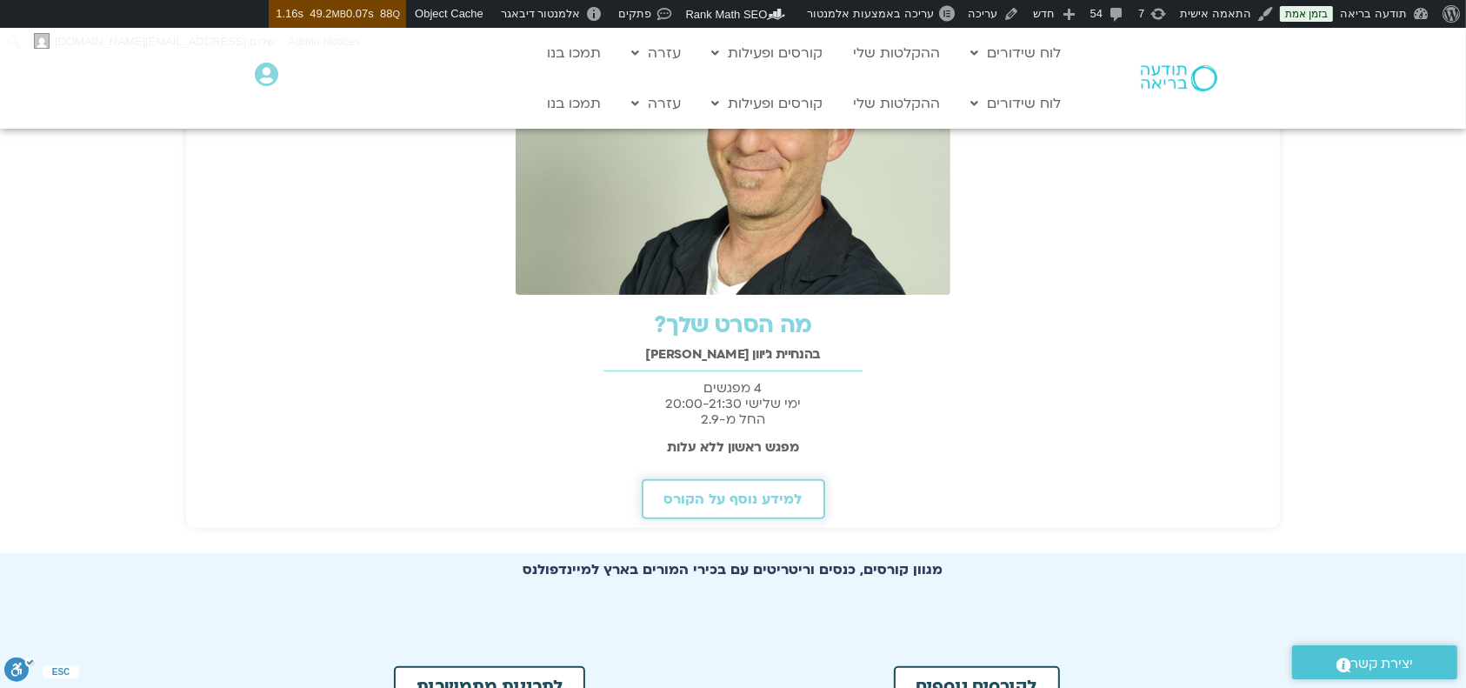
scroll to position [0, 0]
click at [765, 507] on link "למידע נוסף על הקורס" at bounding box center [734, 499] width 184 height 40
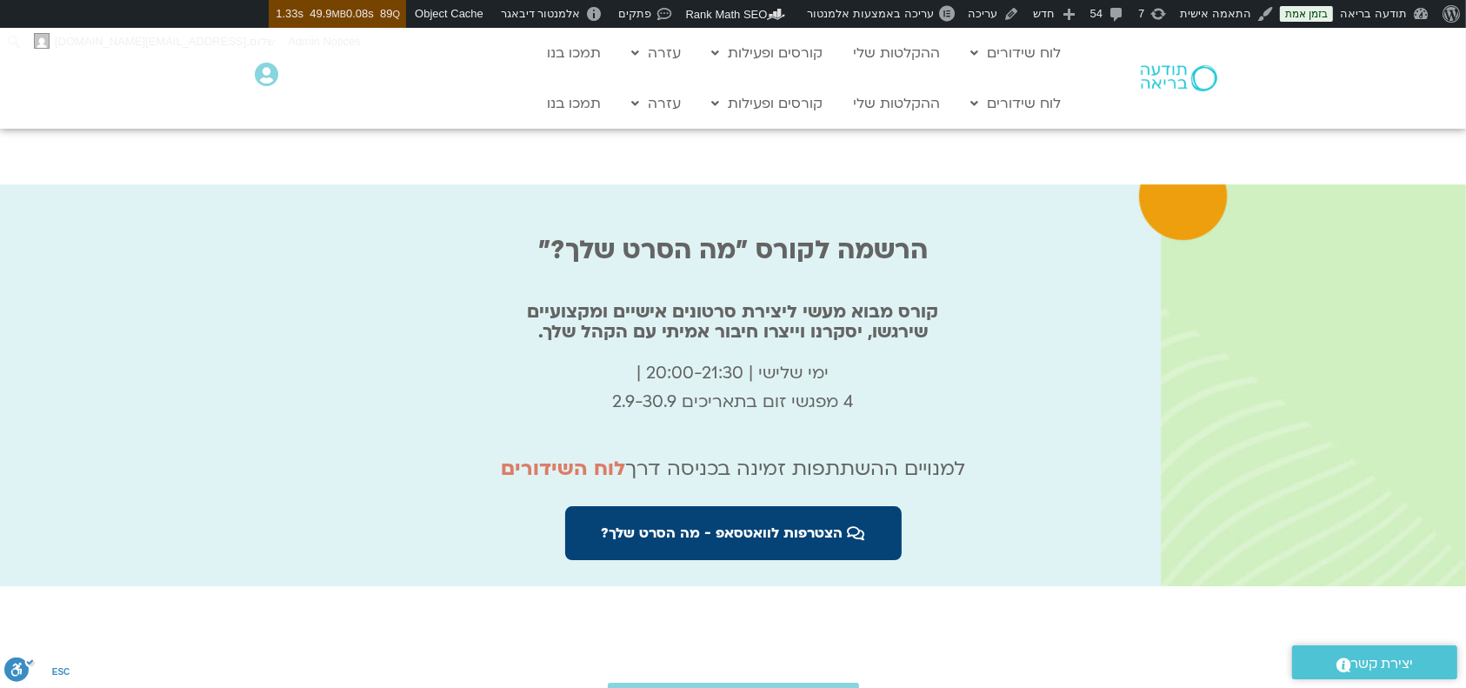
scroll to position [5682, 0]
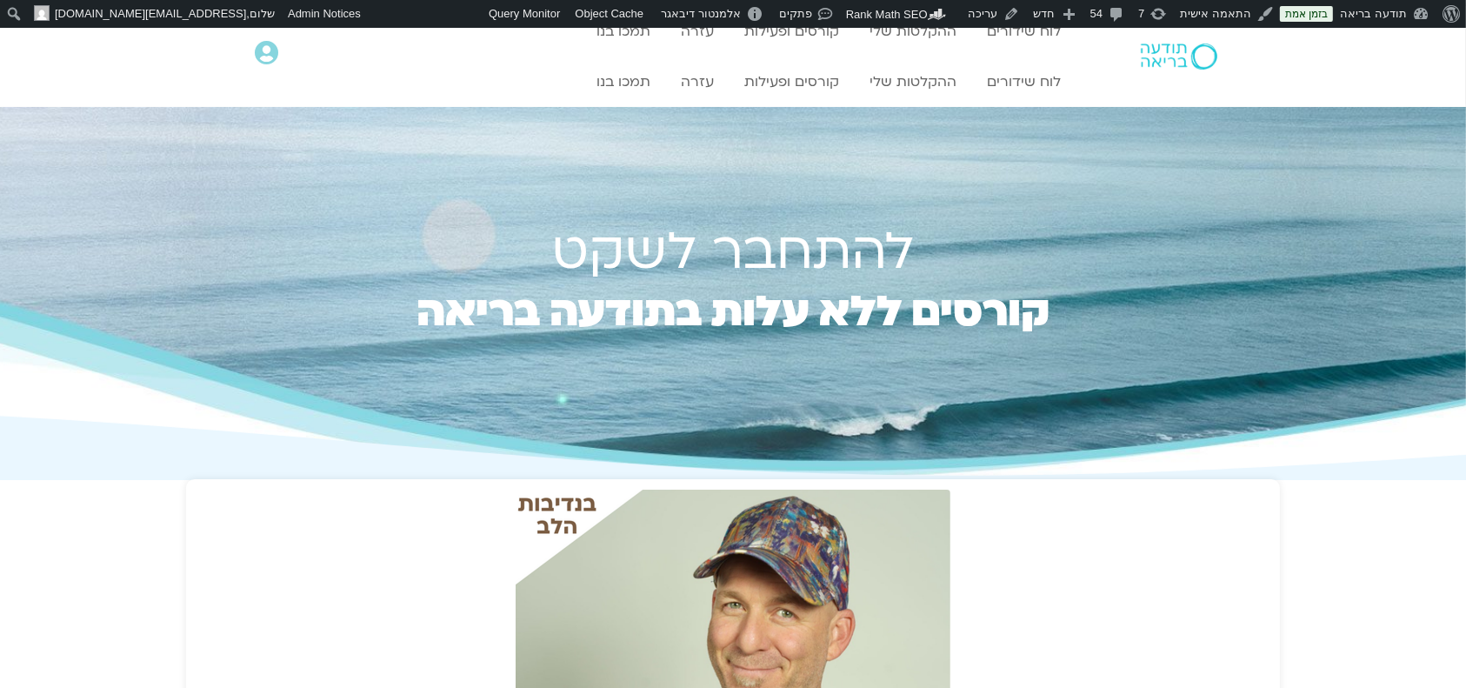
scroll to position [209, 0]
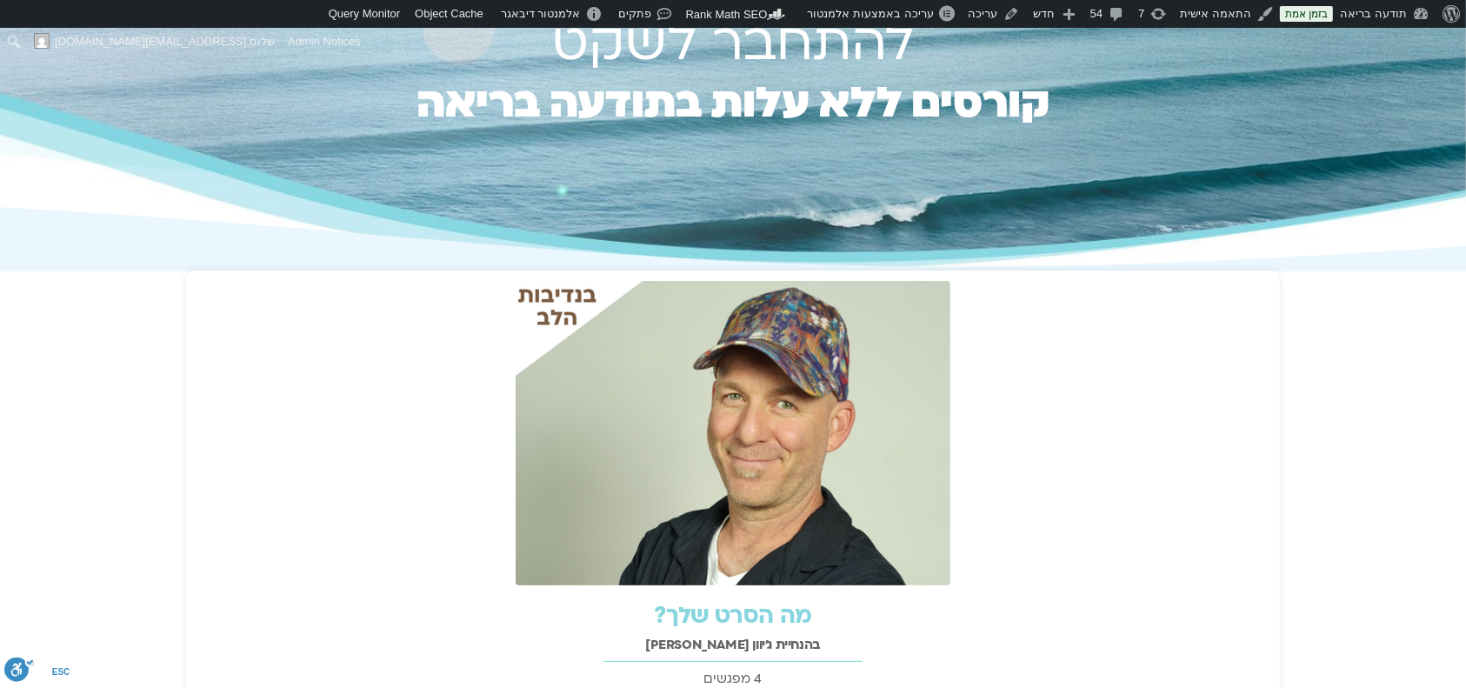
click at [850, 410] on img at bounding box center [733, 433] width 435 height 304
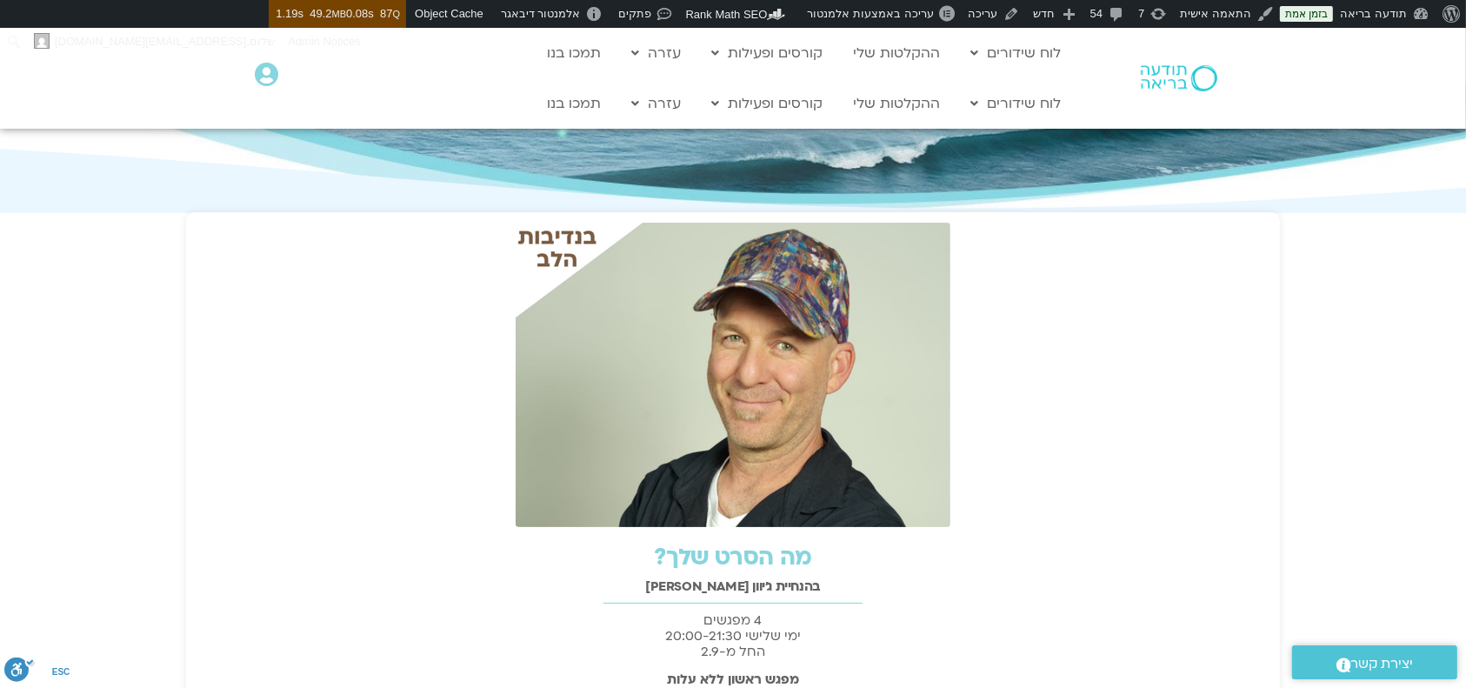
scroll to position [0, 0]
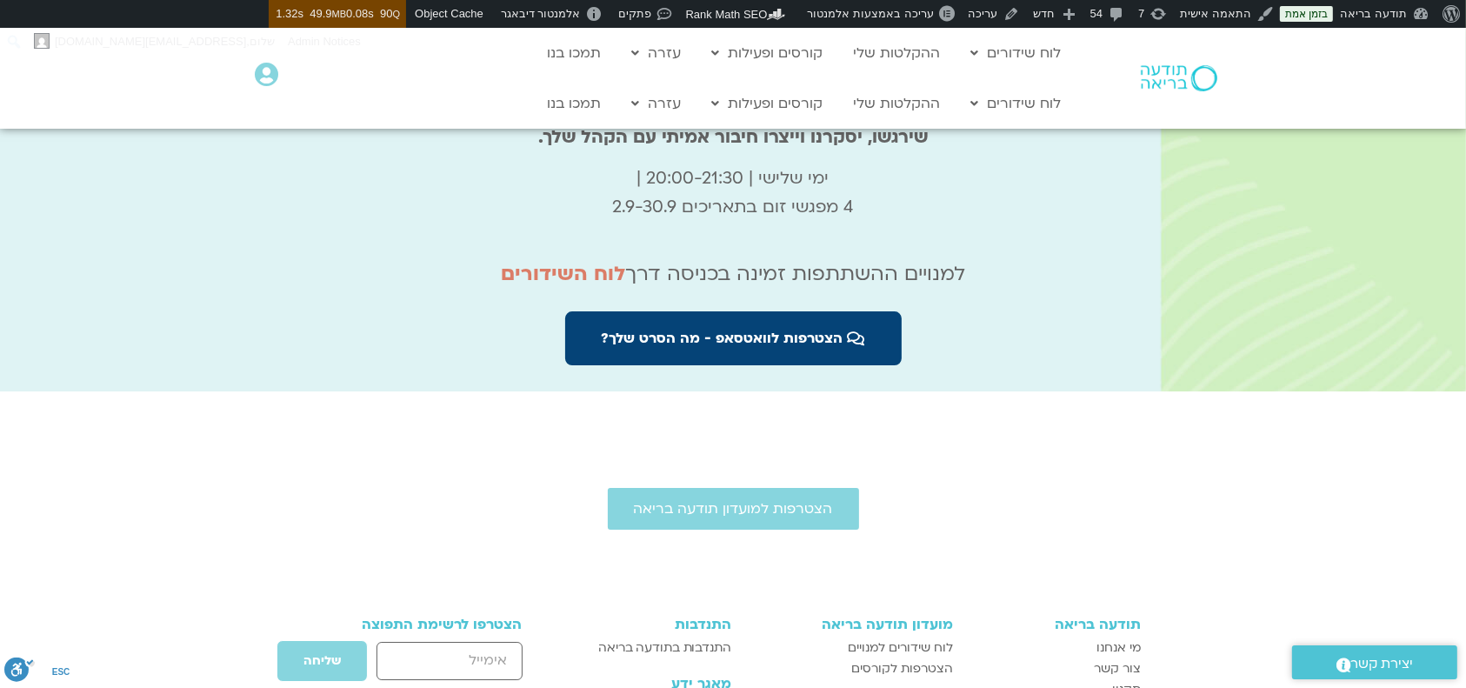
scroll to position [5914, 0]
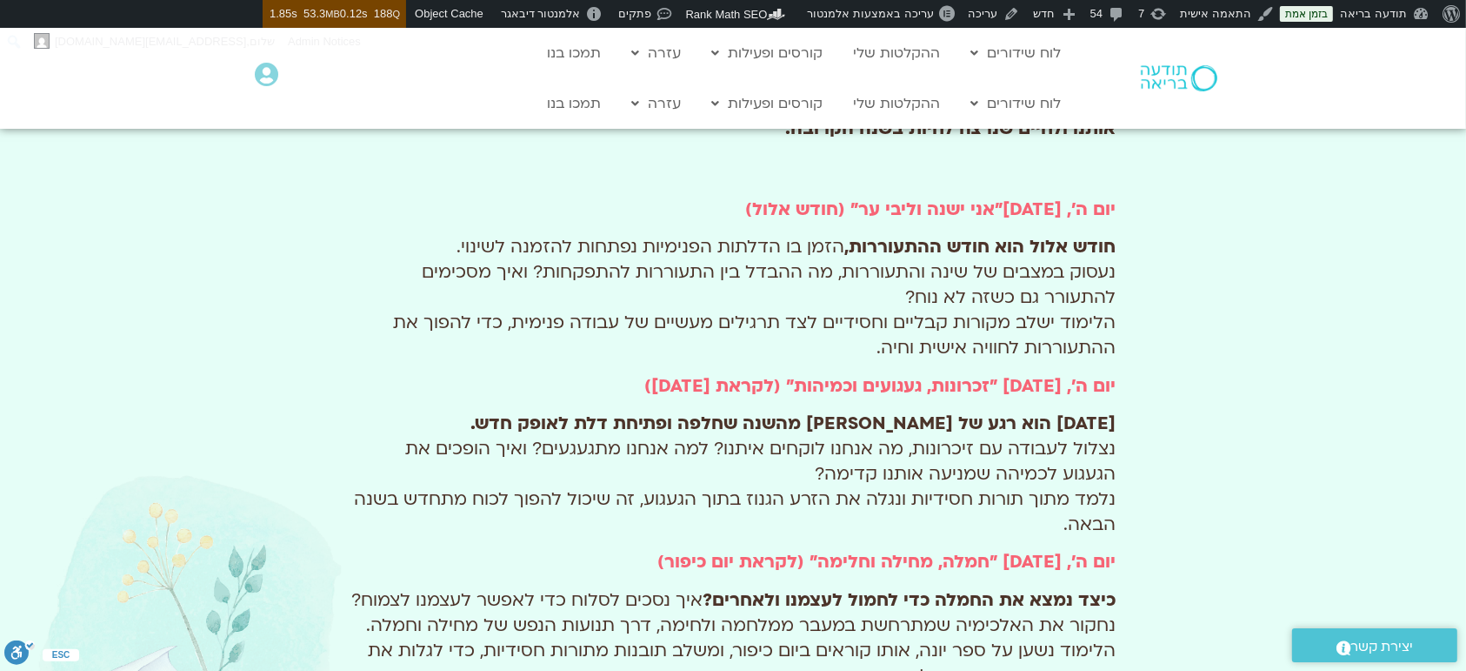
scroll to position [1011, 0]
